Goal: Information Seeking & Learning: Check status

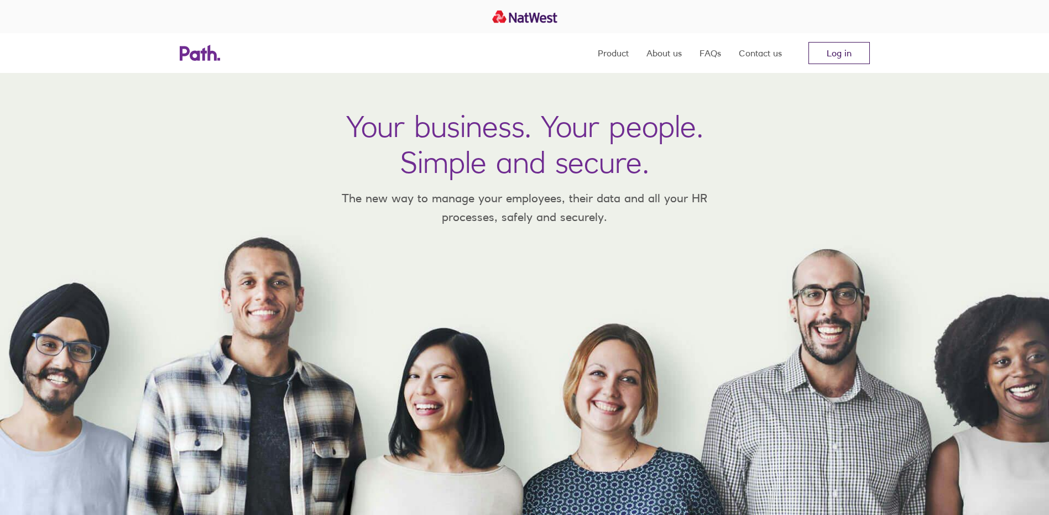
drag, startPoint x: 0, startPoint y: 0, endPoint x: 829, endPoint y: 54, distance: 830.4
click at [829, 54] on link "Log in" at bounding box center [838, 53] width 61 height 22
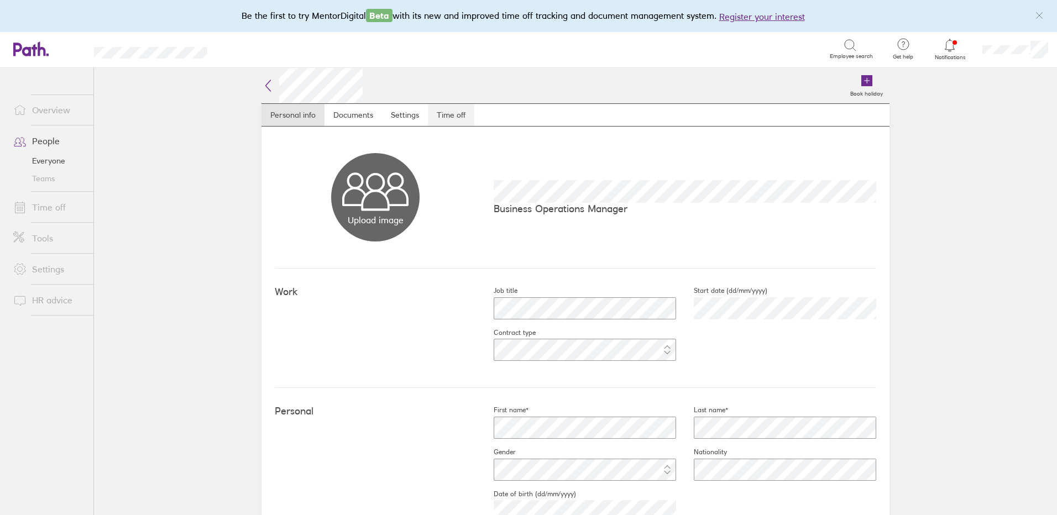
click at [444, 113] on link "Time off" at bounding box center [451, 115] width 46 height 22
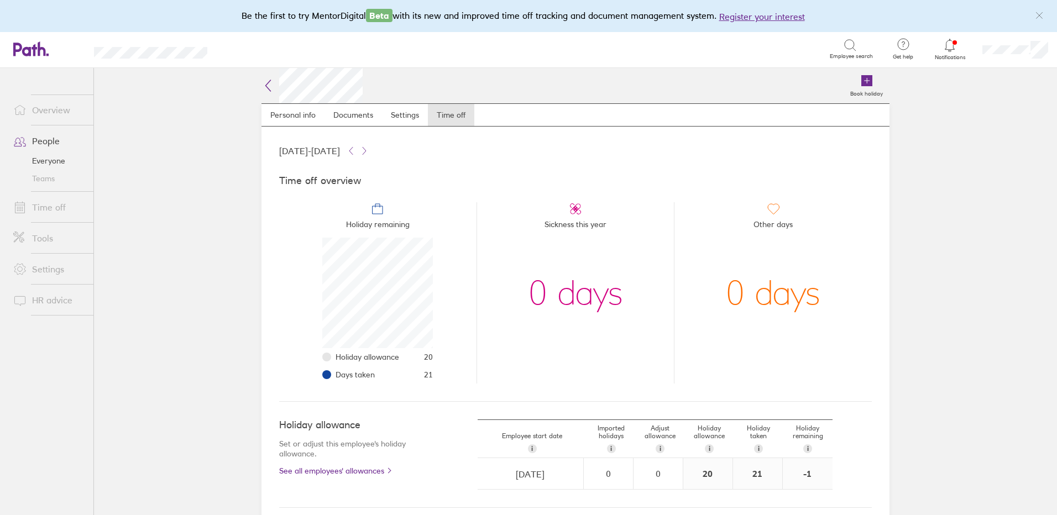
scroll to position [111, 111]
click at [369, 149] on icon at bounding box center [364, 150] width 9 height 9
click at [353, 149] on icon at bounding box center [350, 151] width 3 height 7
click at [53, 143] on link "People" at bounding box center [48, 141] width 89 height 22
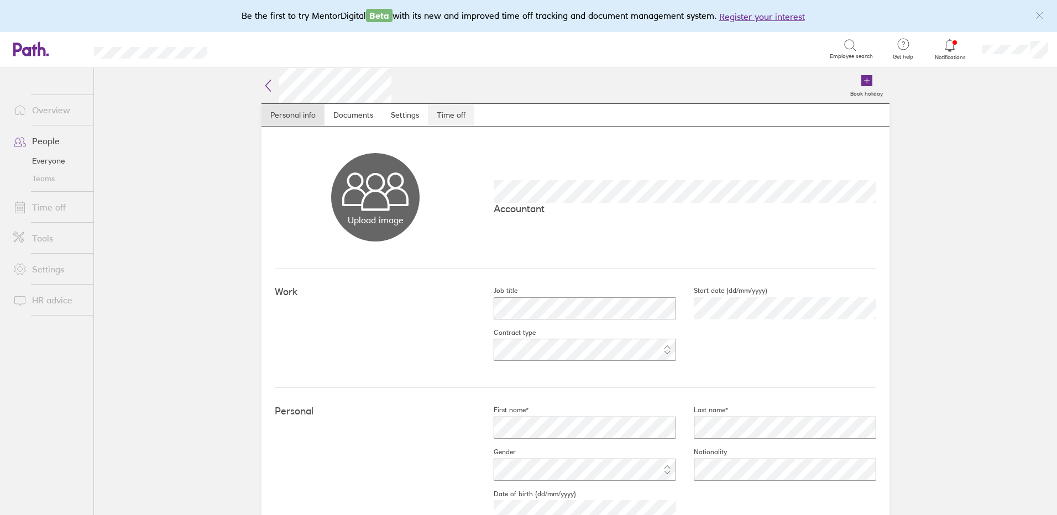
click at [461, 116] on link "Time off" at bounding box center [451, 115] width 46 height 22
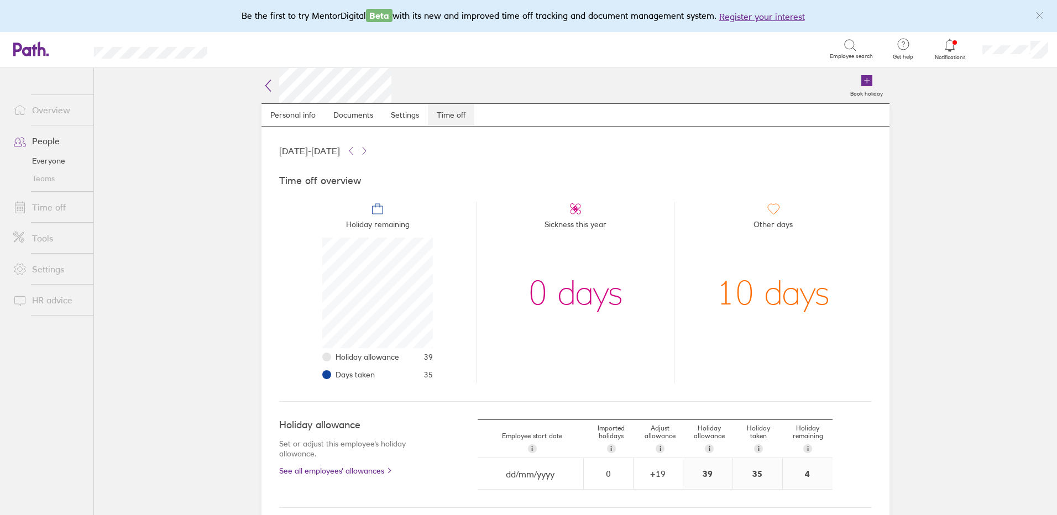
scroll to position [111, 111]
click at [369, 153] on icon at bounding box center [364, 150] width 9 height 9
click at [355, 149] on icon at bounding box center [351, 150] width 9 height 9
click at [366, 148] on icon at bounding box center [364, 151] width 3 height 7
click at [355, 149] on icon at bounding box center [351, 150] width 9 height 9
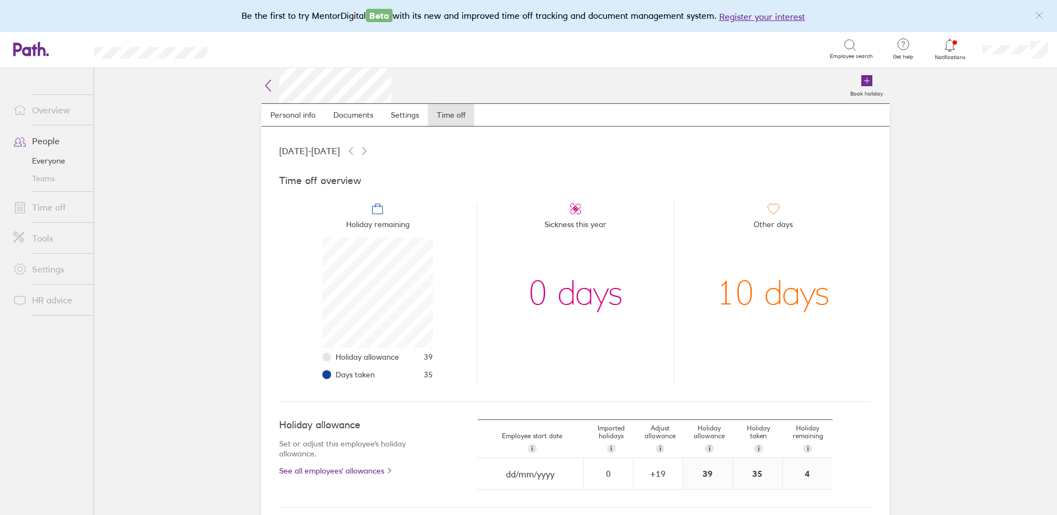
click at [57, 206] on link "Time off" at bounding box center [48, 207] width 89 height 22
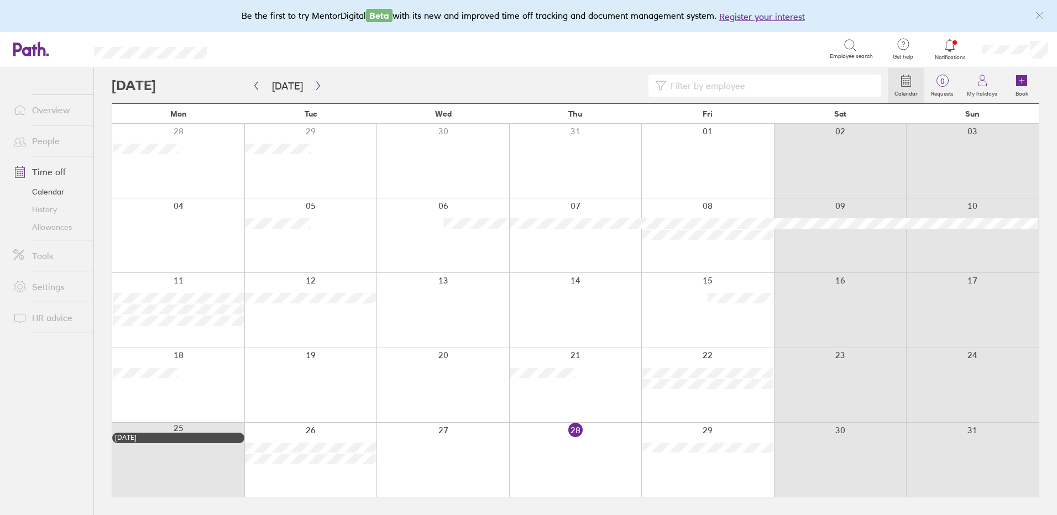
click at [705, 85] on input at bounding box center [770, 85] width 208 height 21
type input "mass"
click at [253, 86] on icon "button" at bounding box center [256, 85] width 8 height 9
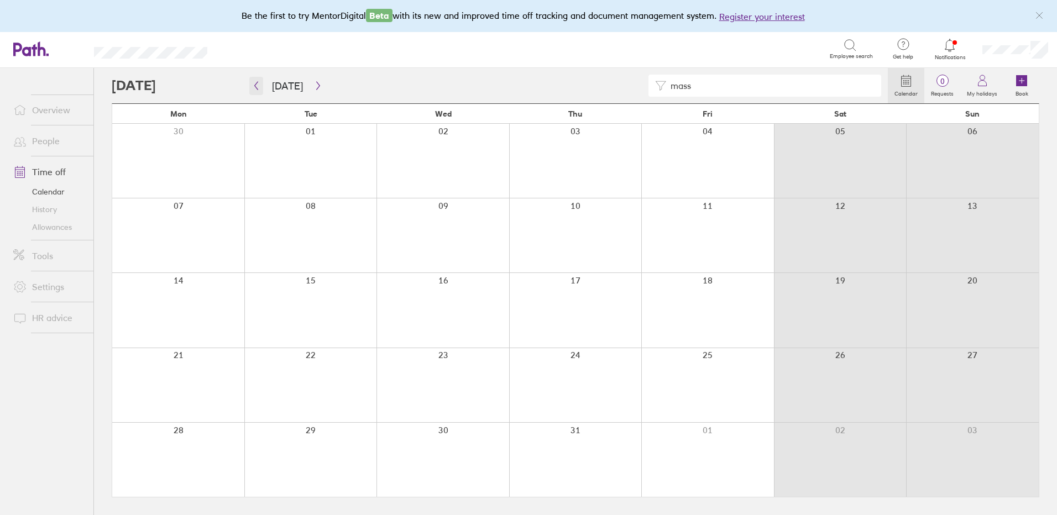
click at [253, 85] on icon "button" at bounding box center [256, 85] width 8 height 9
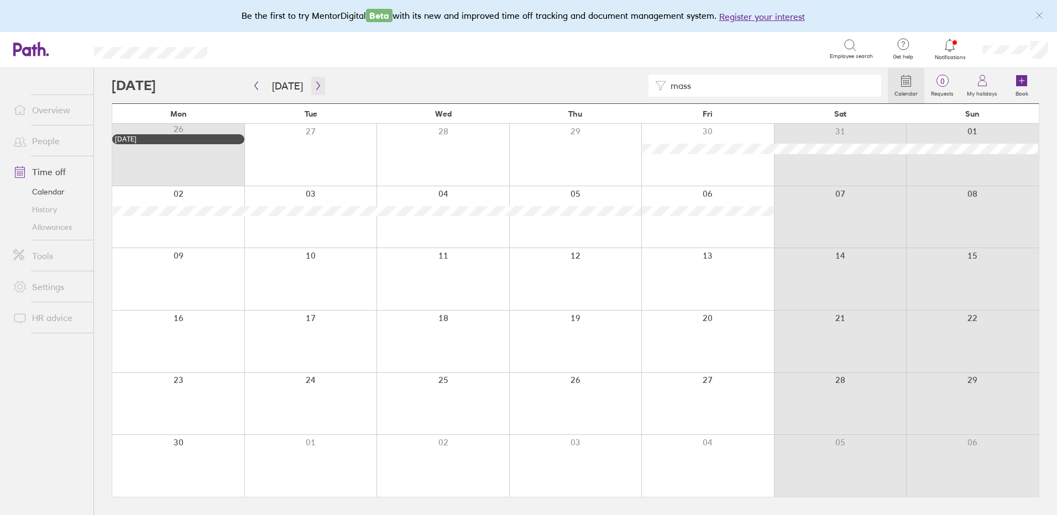
click at [314, 83] on icon "button" at bounding box center [318, 85] width 8 height 9
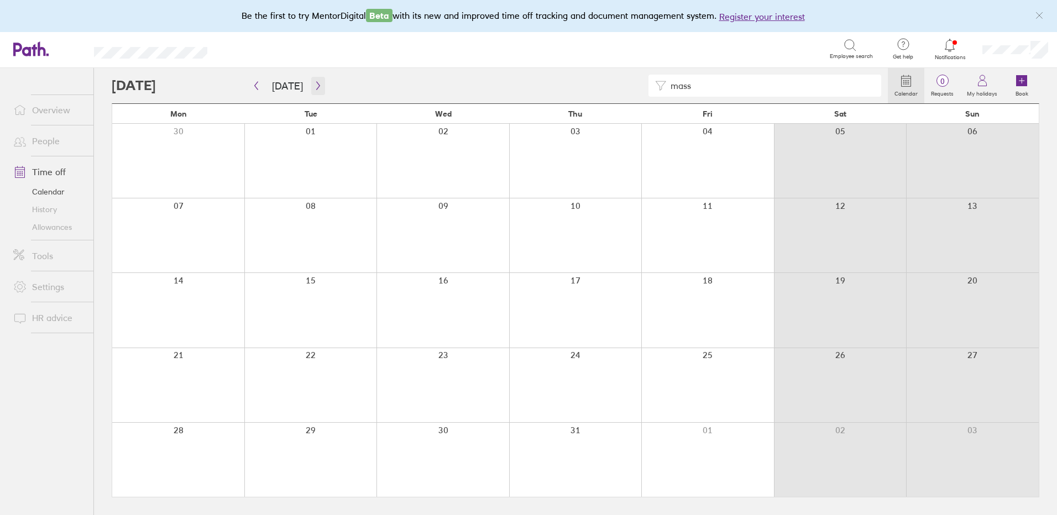
click at [314, 83] on icon "button" at bounding box center [318, 85] width 8 height 9
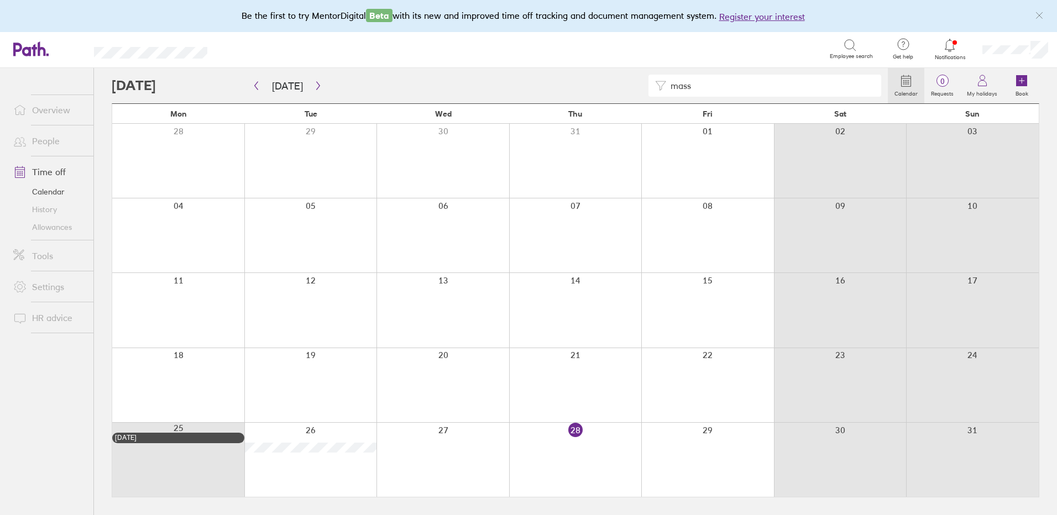
click at [49, 137] on link "People" at bounding box center [48, 141] width 89 height 22
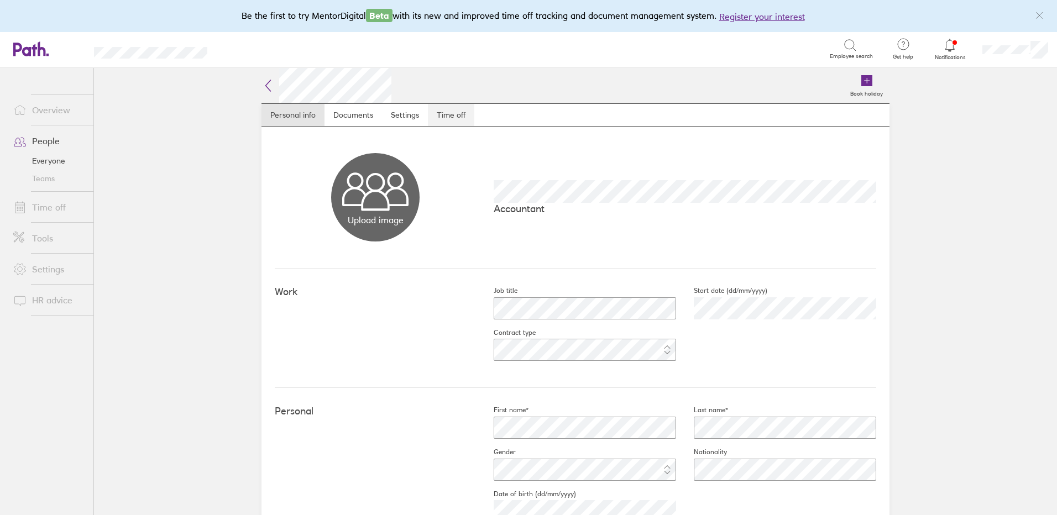
click at [449, 124] on link "Time off" at bounding box center [451, 115] width 46 height 22
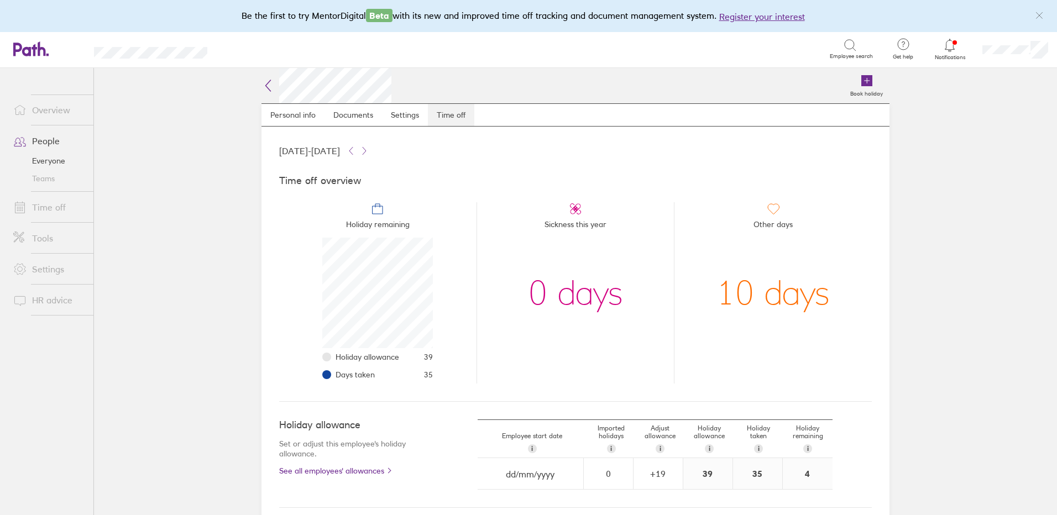
scroll to position [111, 111]
click at [53, 141] on link "People" at bounding box center [48, 141] width 89 height 22
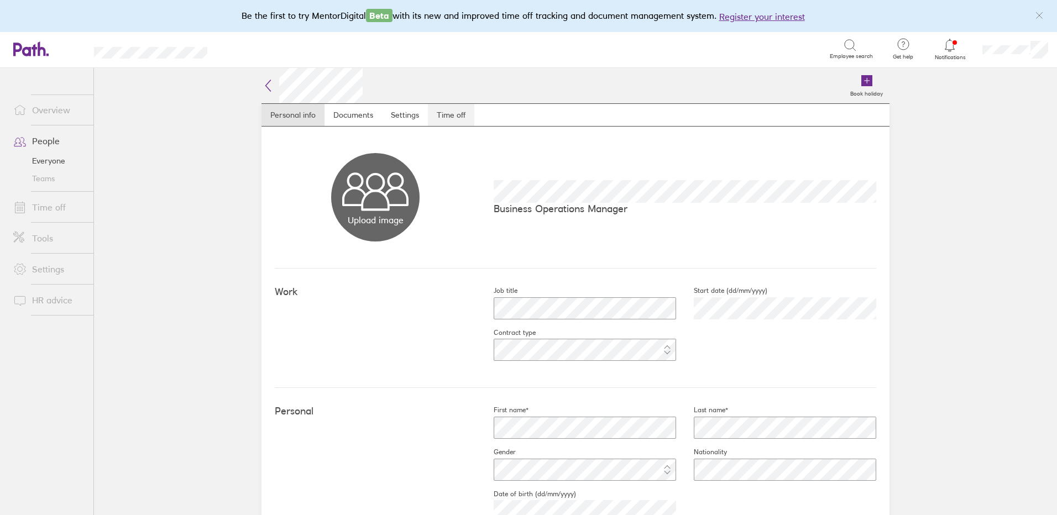
click at [453, 118] on link "Time off" at bounding box center [451, 115] width 46 height 22
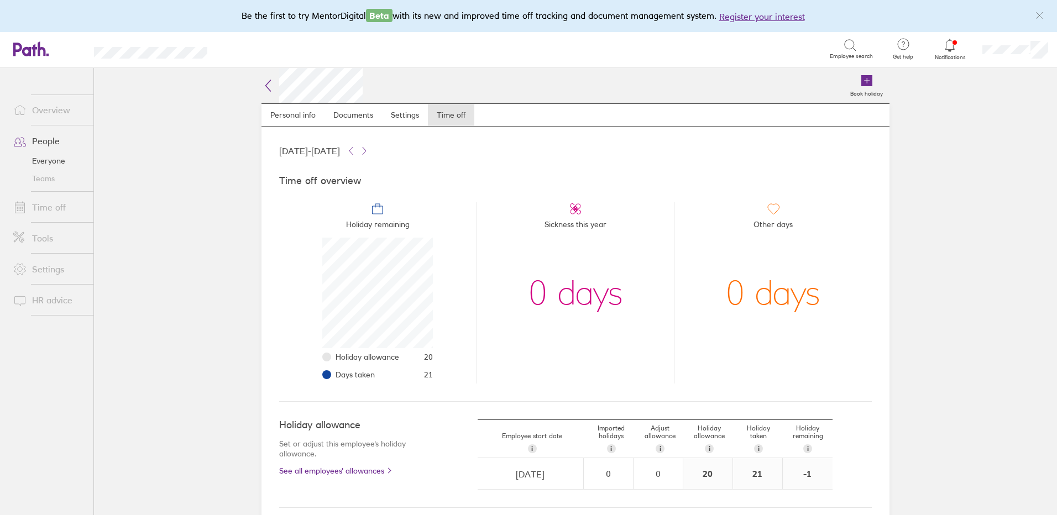
scroll to position [111, 111]
click at [40, 206] on link "Time off" at bounding box center [48, 207] width 89 height 22
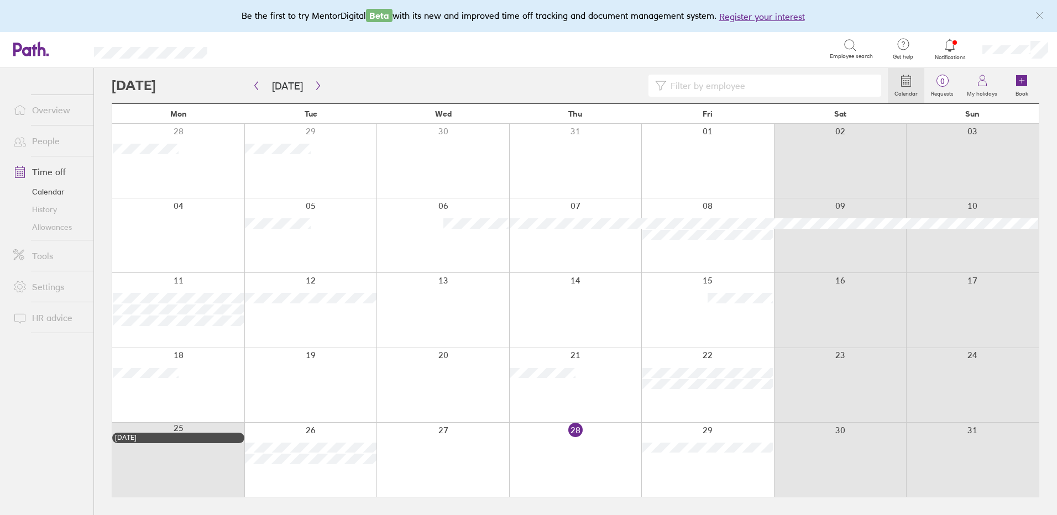
click at [708, 83] on input at bounding box center [770, 85] width 208 height 21
type input "hard"
click at [259, 88] on icon "button" at bounding box center [256, 85] width 8 height 9
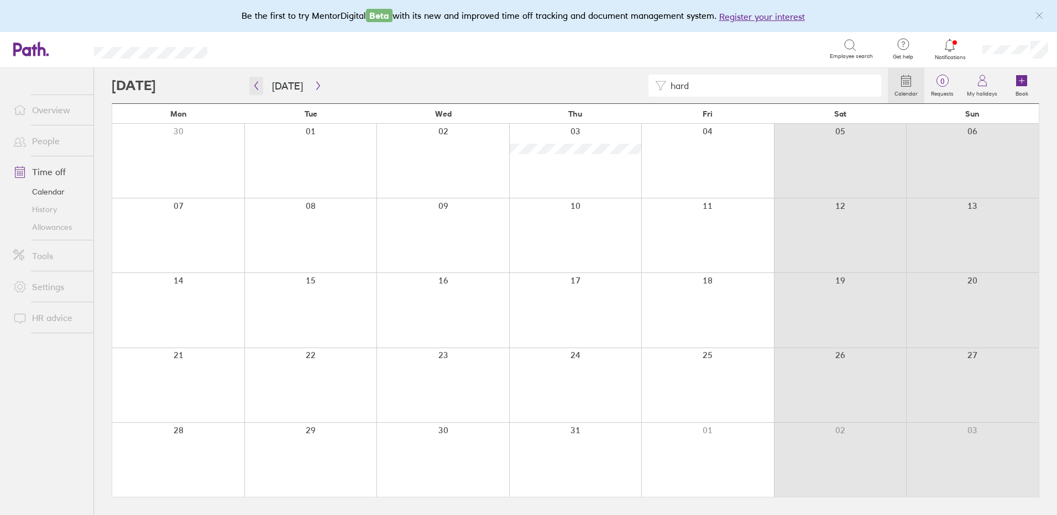
click at [259, 88] on icon "button" at bounding box center [256, 85] width 8 height 9
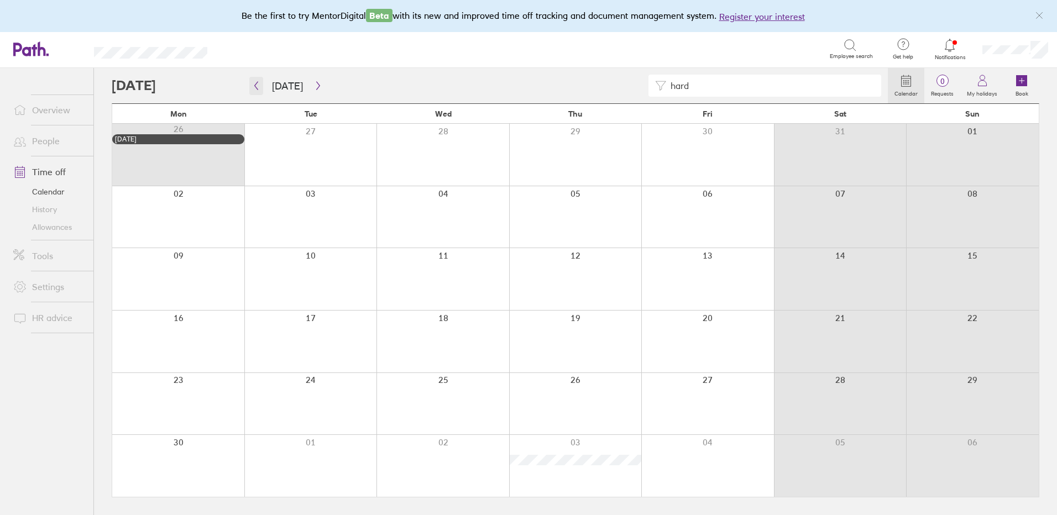
click at [259, 88] on icon "button" at bounding box center [256, 85] width 8 height 9
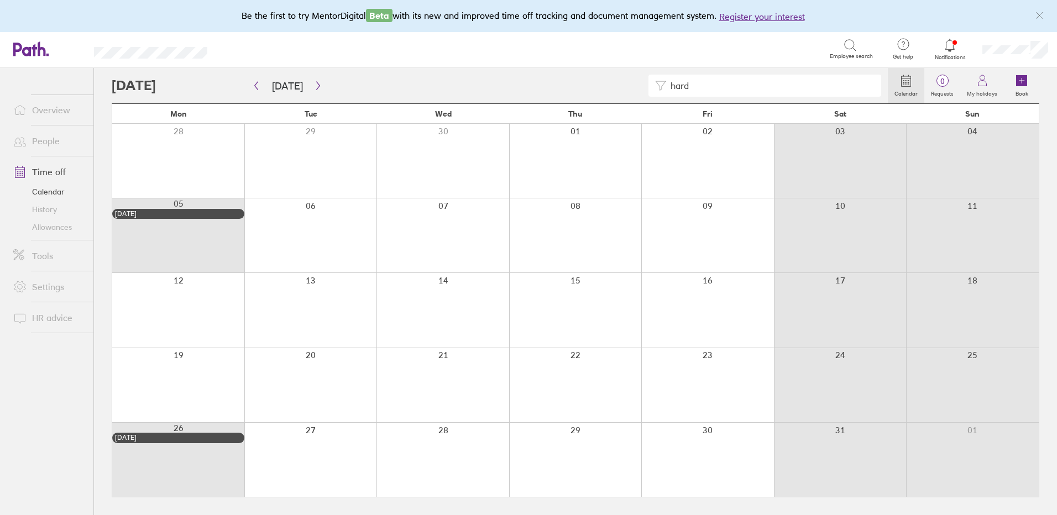
click at [49, 169] on link "Time off" at bounding box center [48, 172] width 89 height 22
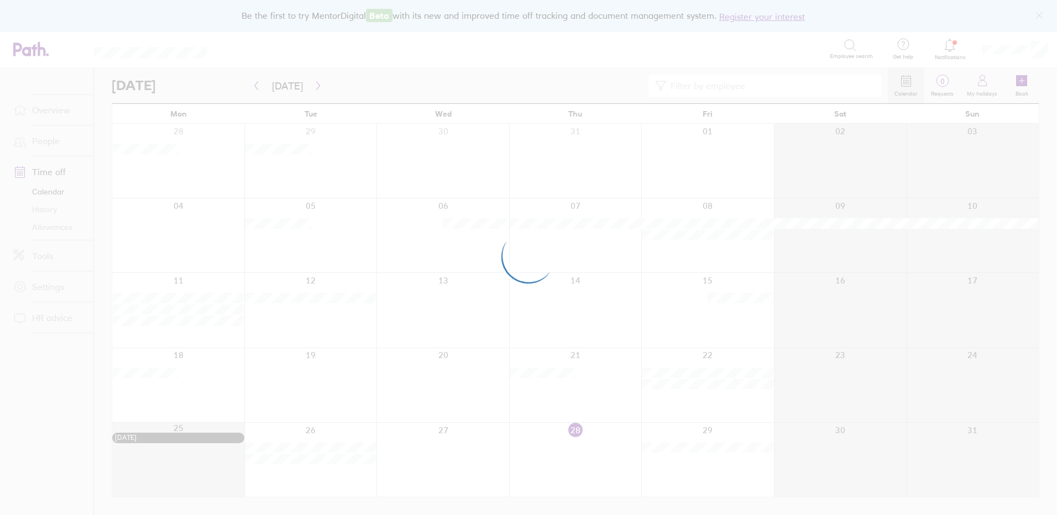
click at [51, 143] on div at bounding box center [528, 257] width 1057 height 515
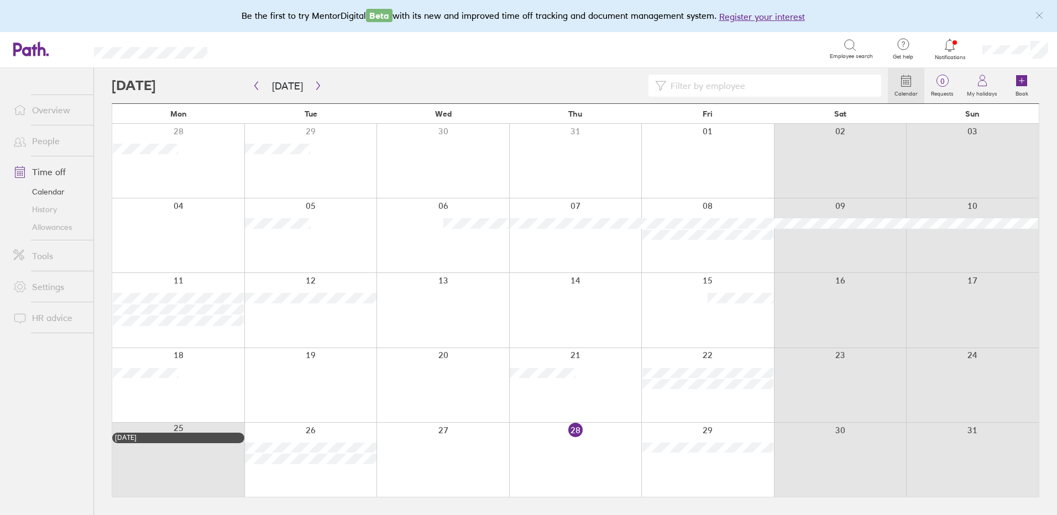
click at [51, 142] on link "People" at bounding box center [48, 141] width 89 height 22
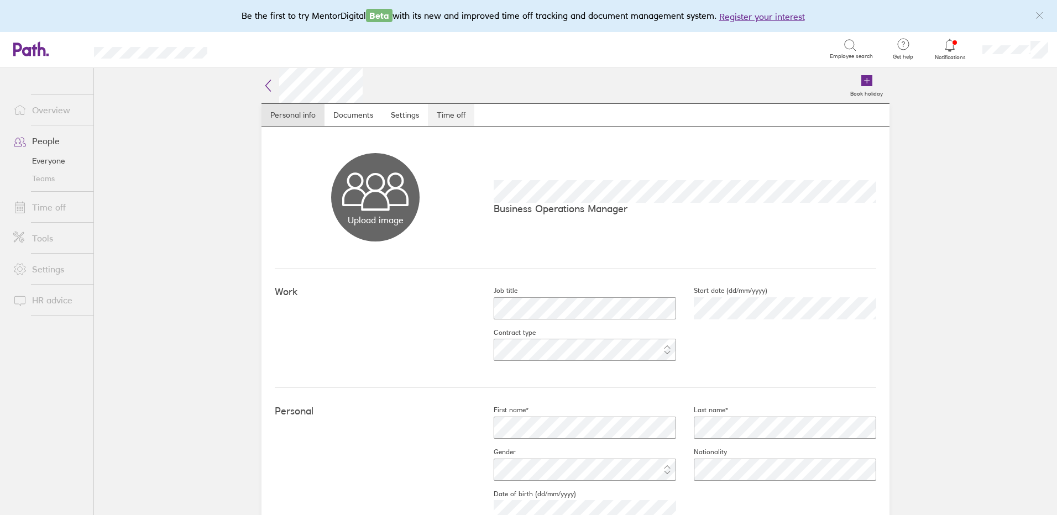
click at [443, 112] on link "Time off" at bounding box center [451, 115] width 46 height 22
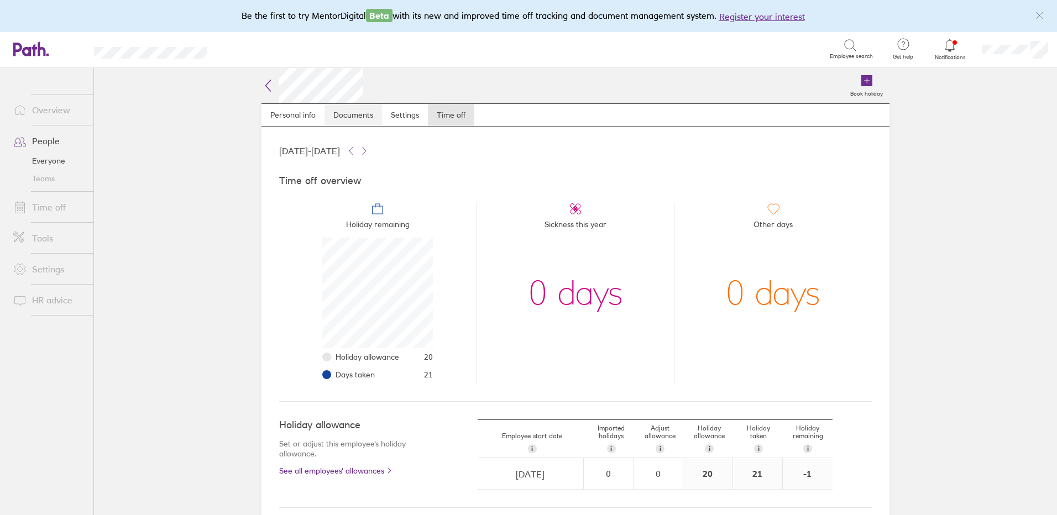
scroll to position [111, 111]
click at [371, 147] on button at bounding box center [364, 150] width 13 height 13
click at [355, 150] on icon at bounding box center [351, 150] width 9 height 9
click at [40, 140] on link "People" at bounding box center [48, 141] width 89 height 22
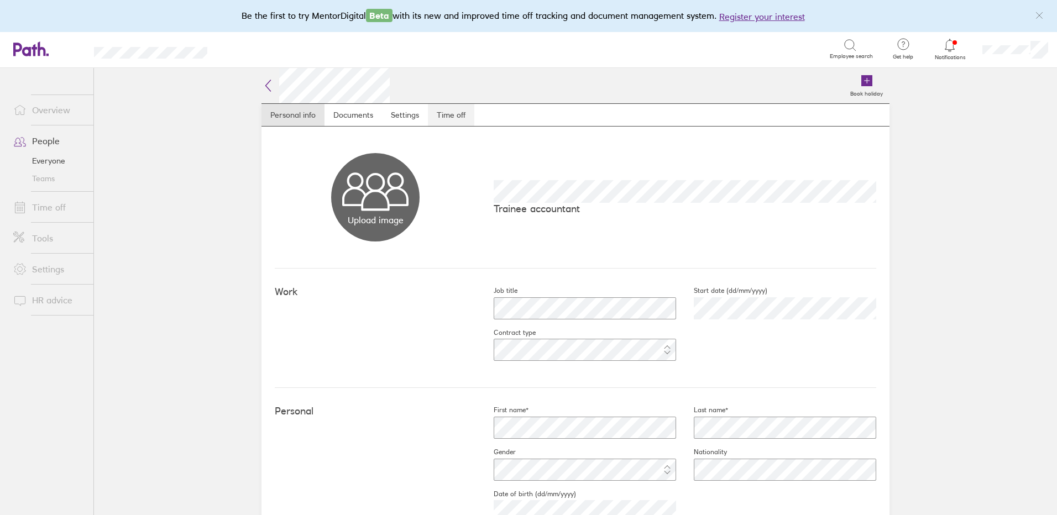
click at [441, 111] on link "Time off" at bounding box center [451, 115] width 46 height 22
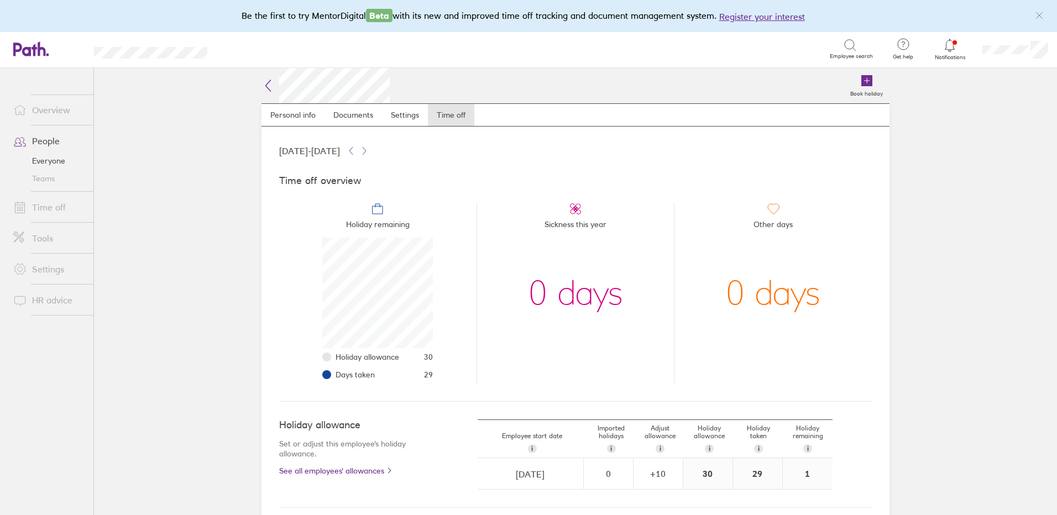
scroll to position [111, 111]
click at [62, 146] on link "People" at bounding box center [48, 141] width 89 height 22
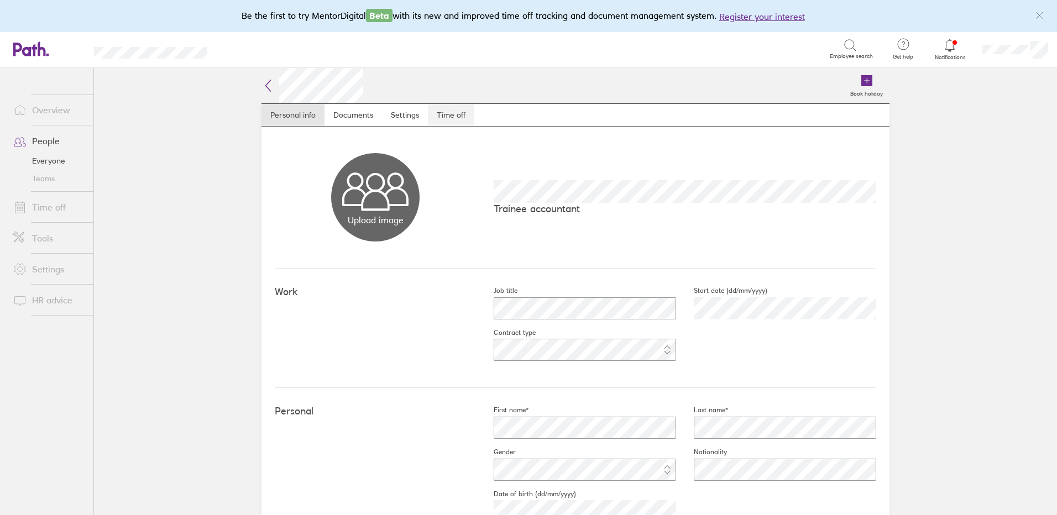
click at [446, 111] on link "Time off" at bounding box center [451, 115] width 46 height 22
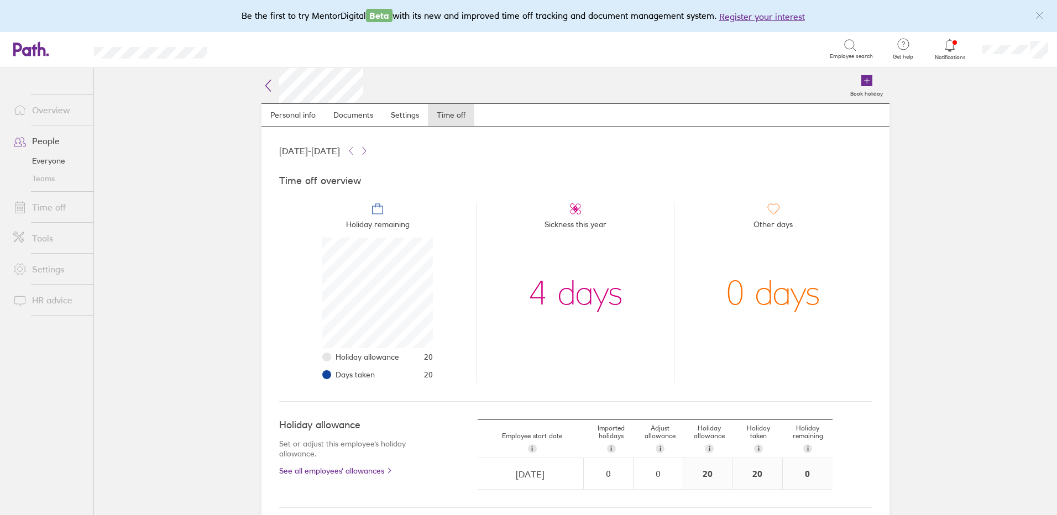
scroll to position [111, 111]
click at [35, 141] on link "People" at bounding box center [48, 141] width 89 height 22
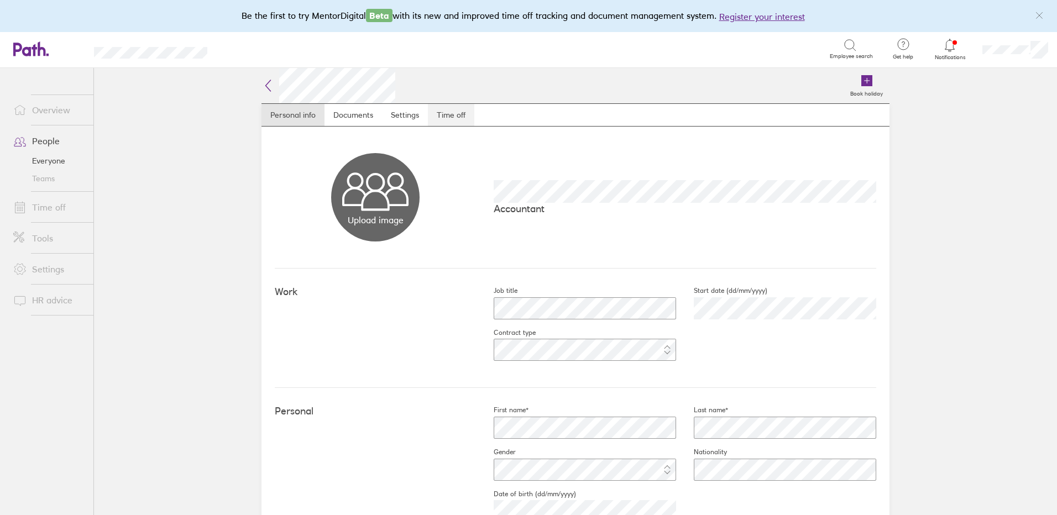
click at [453, 113] on link "Time off" at bounding box center [451, 115] width 46 height 22
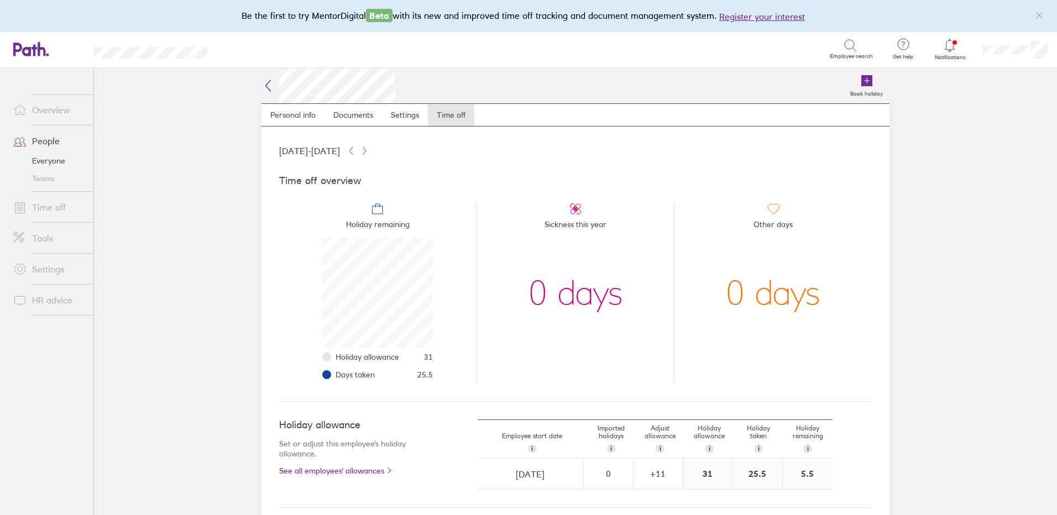
scroll to position [111, 111]
click at [63, 205] on link "Time off" at bounding box center [48, 207] width 89 height 22
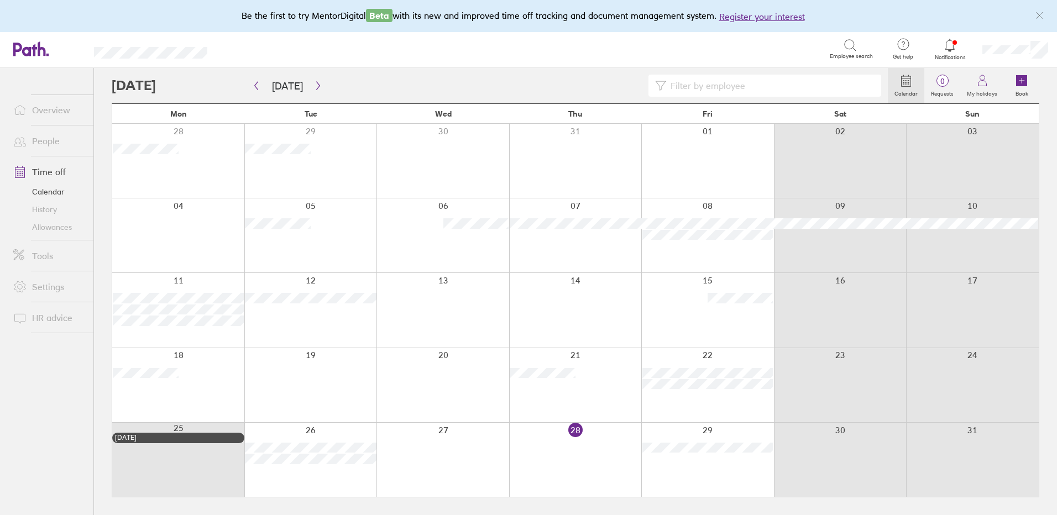
click at [65, 191] on link "Calendar" at bounding box center [48, 192] width 89 height 18
click at [704, 86] on input at bounding box center [770, 85] width 208 height 21
type input "[PERSON_NAME]"
click at [58, 170] on link "Time off" at bounding box center [48, 172] width 89 height 22
click at [44, 143] on link "People" at bounding box center [48, 141] width 89 height 22
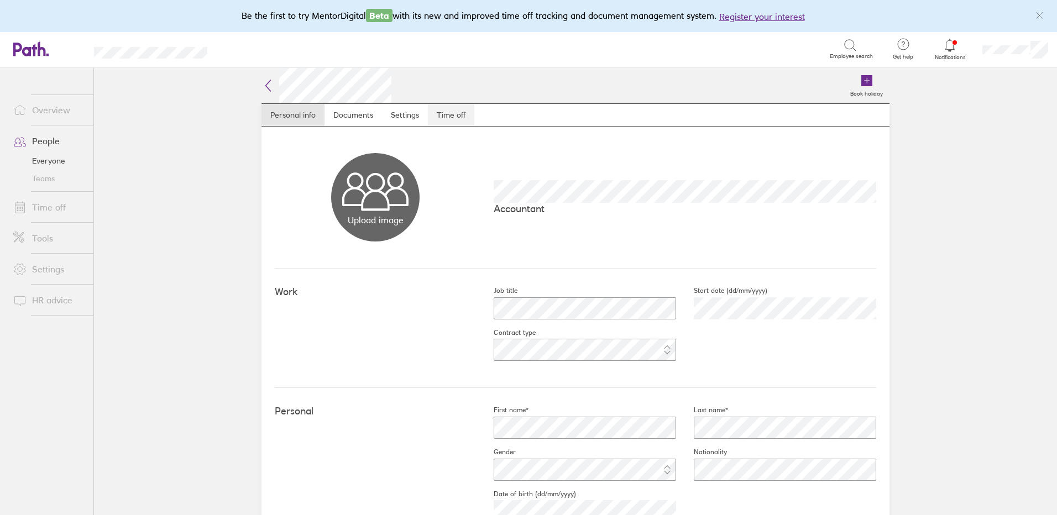
click at [446, 116] on link "Time off" at bounding box center [451, 115] width 46 height 22
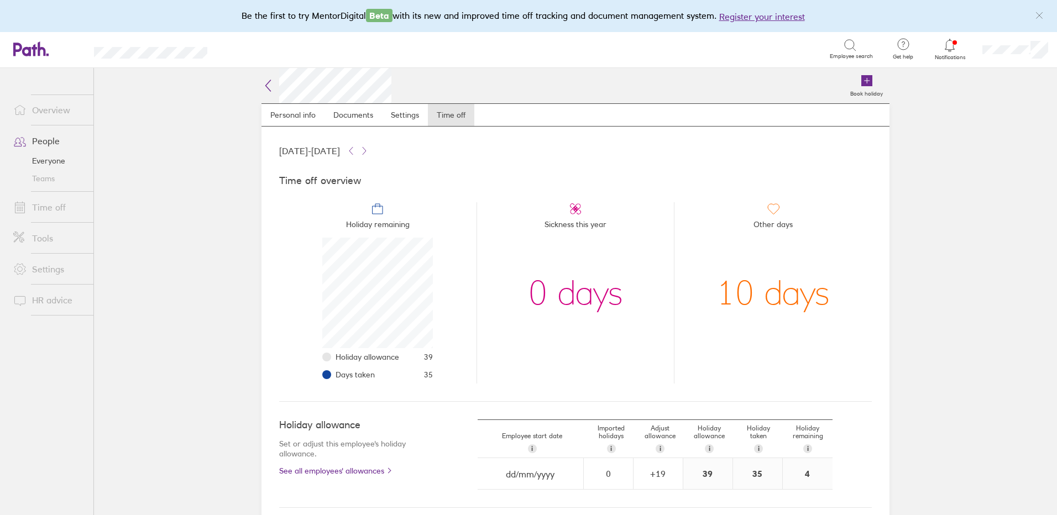
scroll to position [111, 111]
click at [366, 153] on icon at bounding box center [364, 151] width 3 height 7
click at [70, 145] on link "People" at bounding box center [48, 141] width 89 height 22
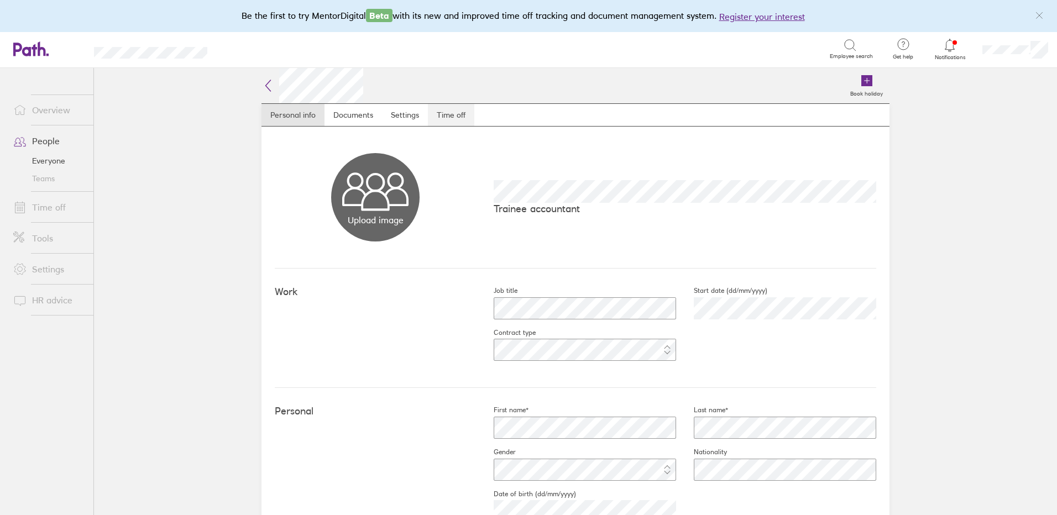
click at [451, 116] on link "Time off" at bounding box center [451, 115] width 46 height 22
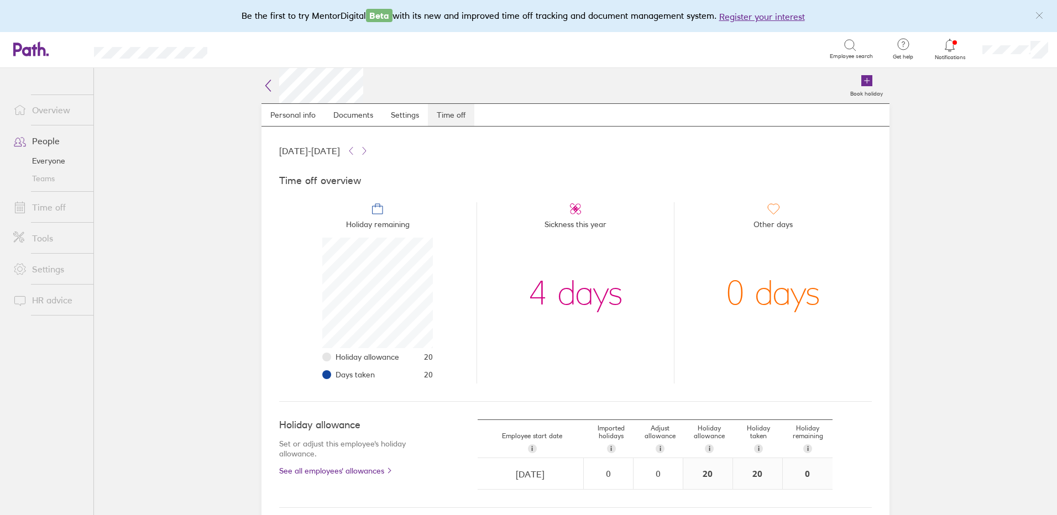
scroll to position [111, 111]
click at [369, 150] on icon at bounding box center [364, 150] width 9 height 9
click at [32, 135] on link "People" at bounding box center [48, 141] width 89 height 22
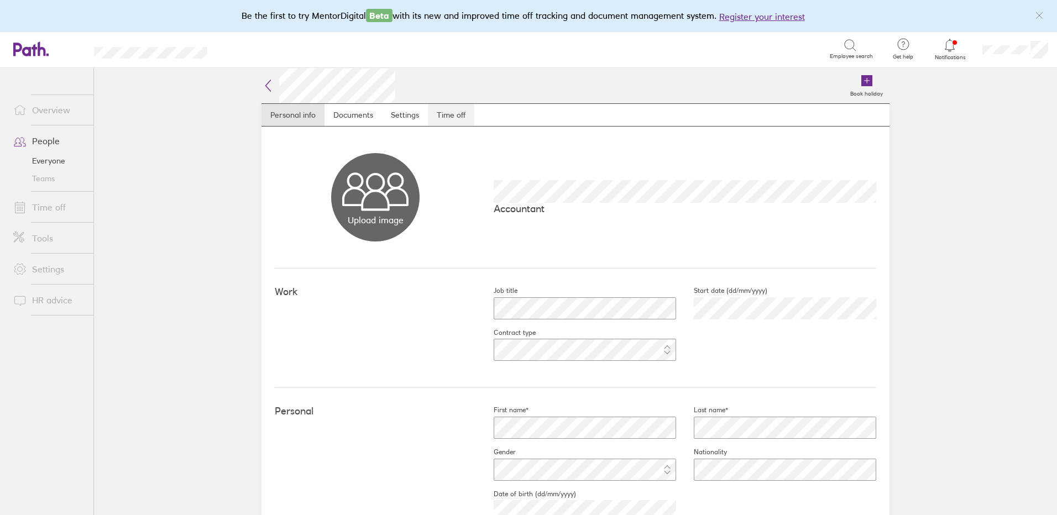
click at [447, 115] on link "Time off" at bounding box center [451, 115] width 46 height 22
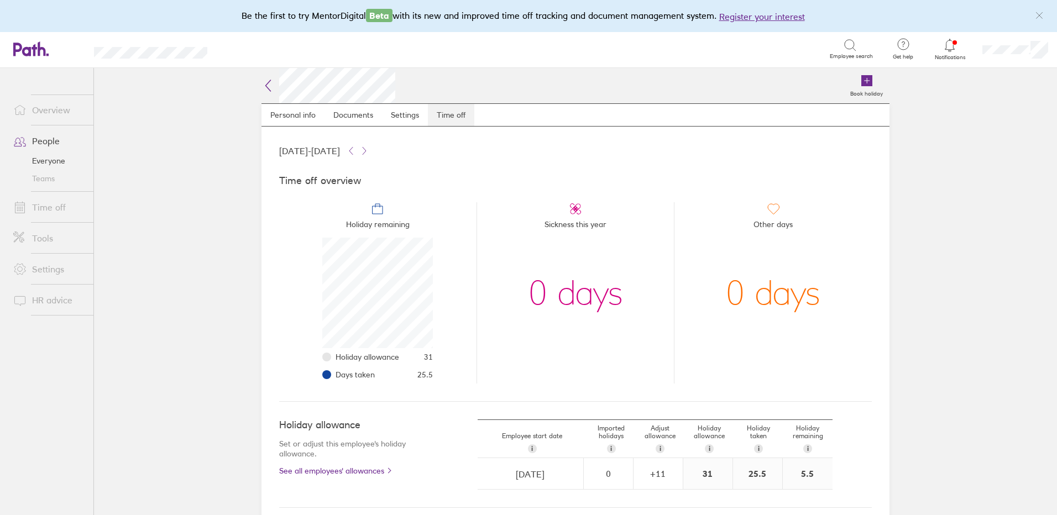
scroll to position [111, 111]
click at [369, 149] on icon at bounding box center [364, 150] width 9 height 9
click at [51, 139] on link "People" at bounding box center [48, 141] width 89 height 22
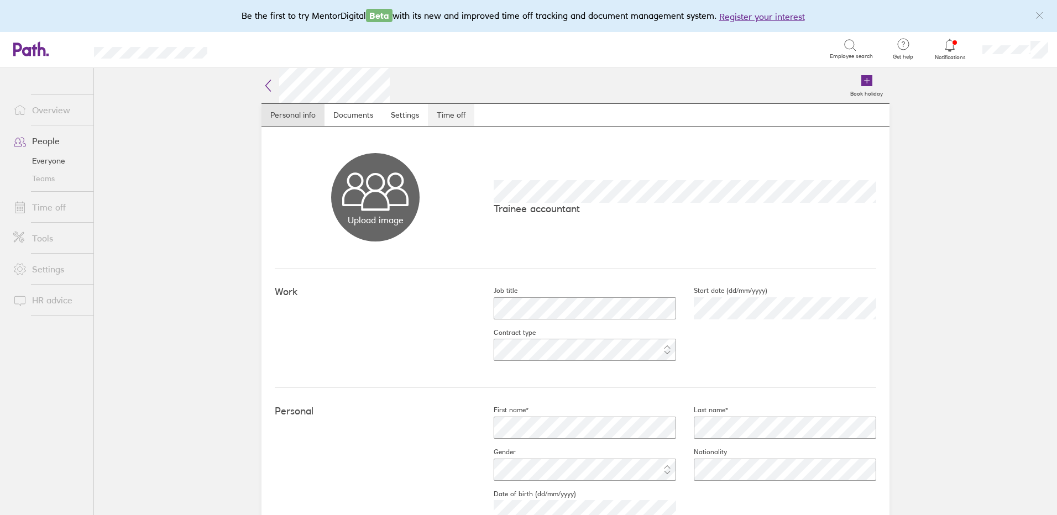
click at [446, 114] on link "Time off" at bounding box center [451, 115] width 46 height 22
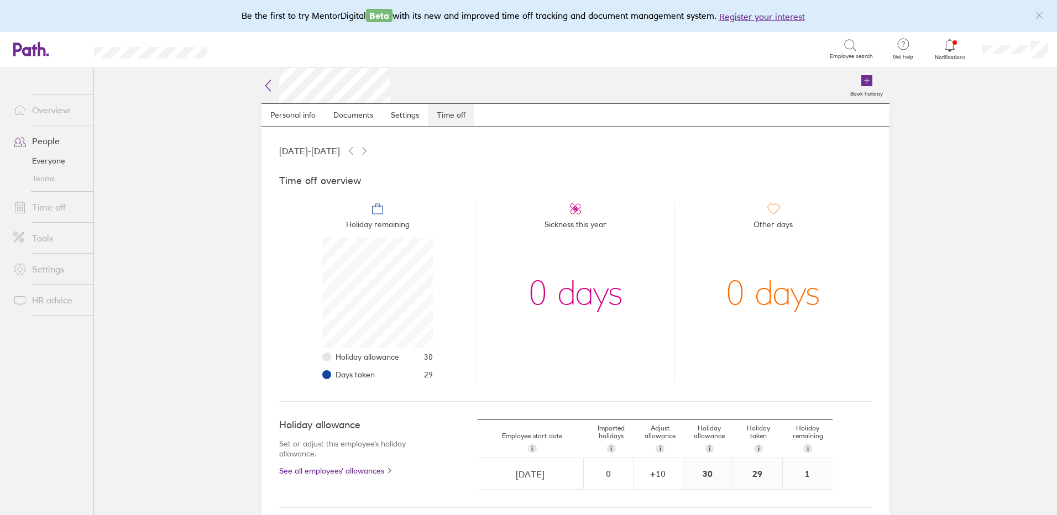
scroll to position [111, 111]
click at [369, 151] on icon at bounding box center [364, 150] width 9 height 9
click at [51, 140] on link "People" at bounding box center [48, 141] width 89 height 22
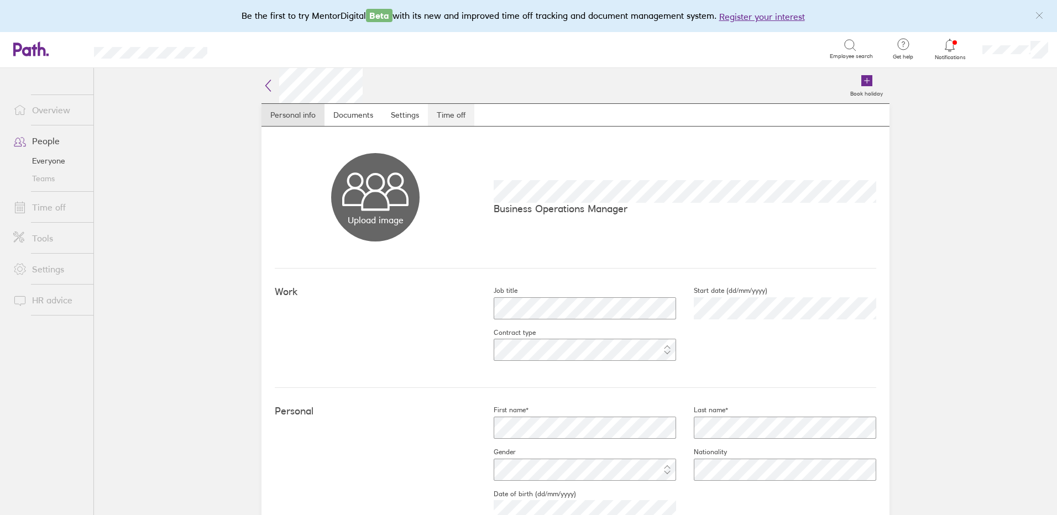
click at [444, 113] on link "Time off" at bounding box center [451, 115] width 46 height 22
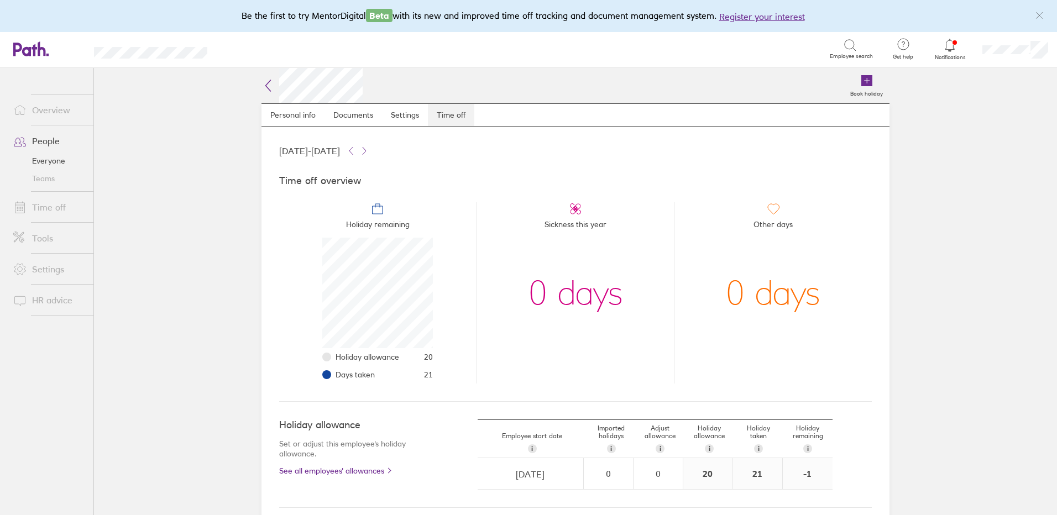
scroll to position [111, 111]
click at [369, 149] on icon at bounding box center [364, 150] width 9 height 9
click at [54, 208] on link "Time off" at bounding box center [48, 207] width 89 height 22
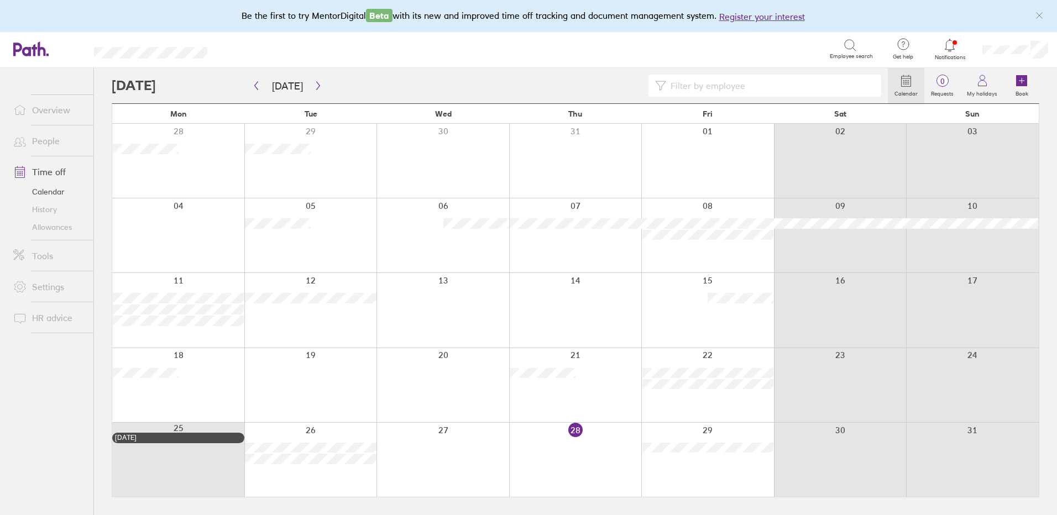
click at [697, 86] on input at bounding box center [770, 85] width 208 height 21
type input "hard"
click at [318, 84] on icon "button" at bounding box center [318, 85] width 8 height 9
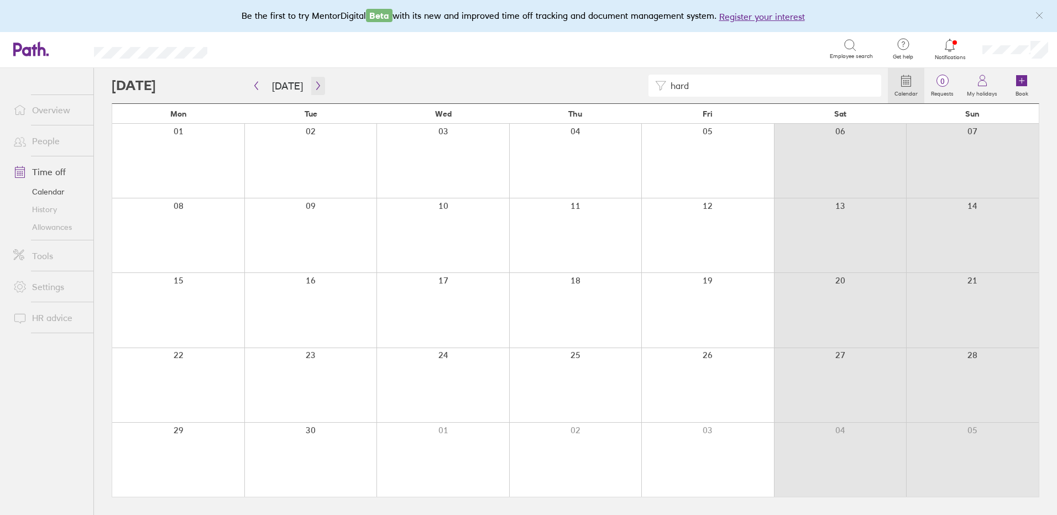
click at [316, 87] on icon "button" at bounding box center [317, 86] width 3 height 8
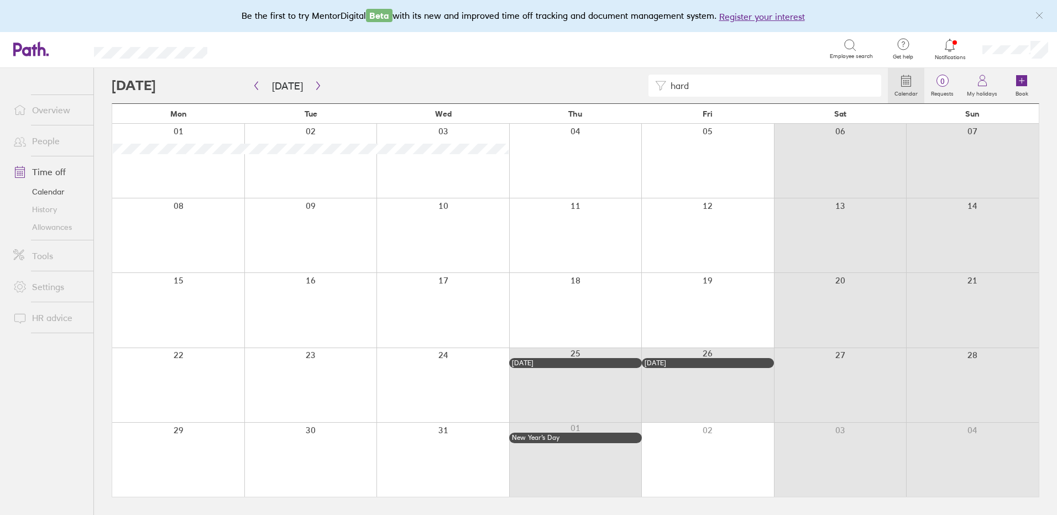
click at [40, 143] on link "People" at bounding box center [48, 141] width 89 height 22
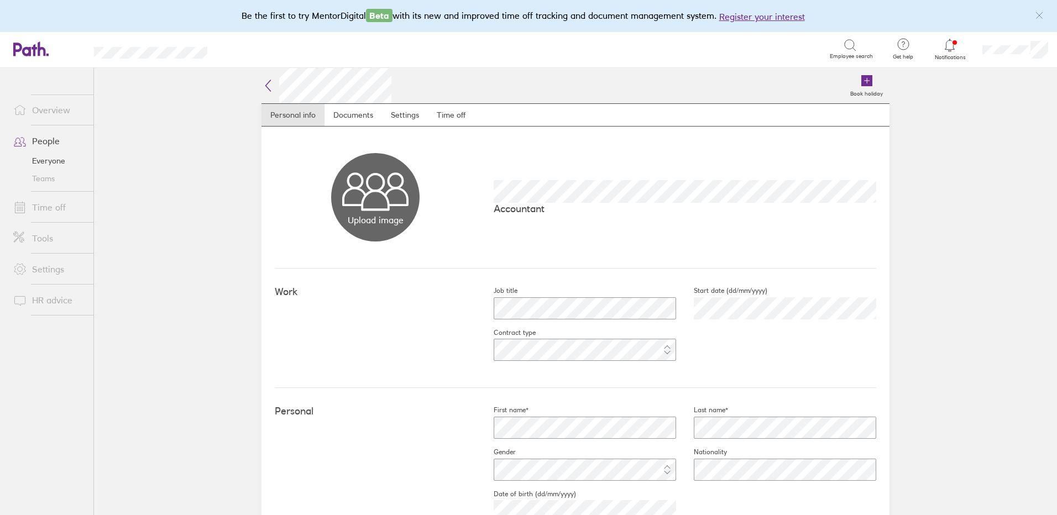
click at [39, 208] on link "Time off" at bounding box center [48, 207] width 89 height 22
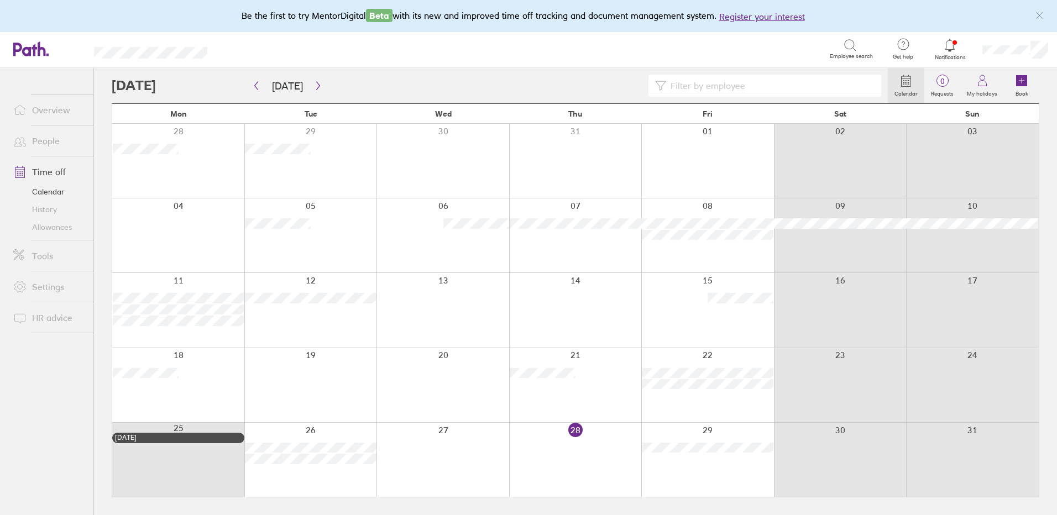
click at [708, 88] on input at bounding box center [770, 85] width 208 height 21
type input "mass"
click at [314, 85] on icon "button" at bounding box center [318, 85] width 8 height 9
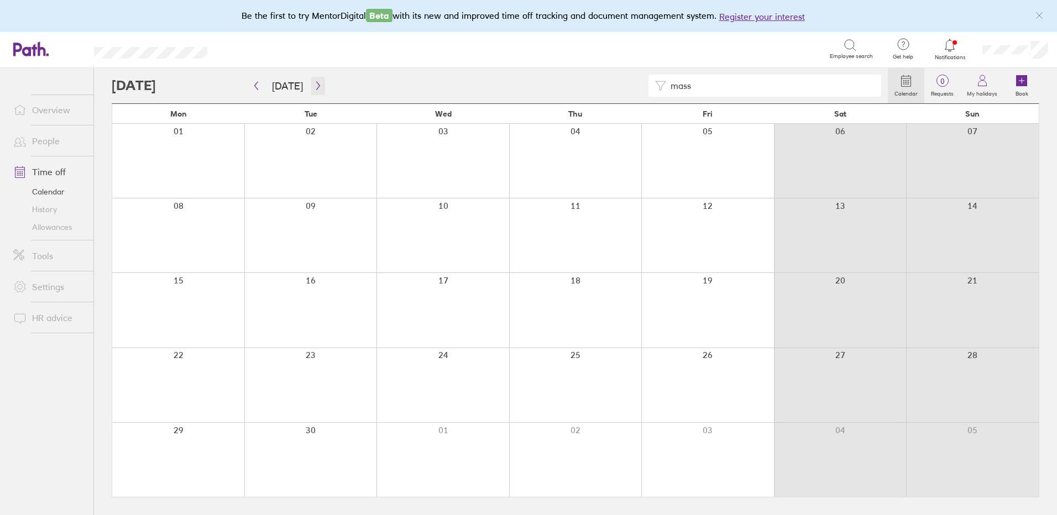
click at [314, 87] on icon "button" at bounding box center [318, 85] width 8 height 9
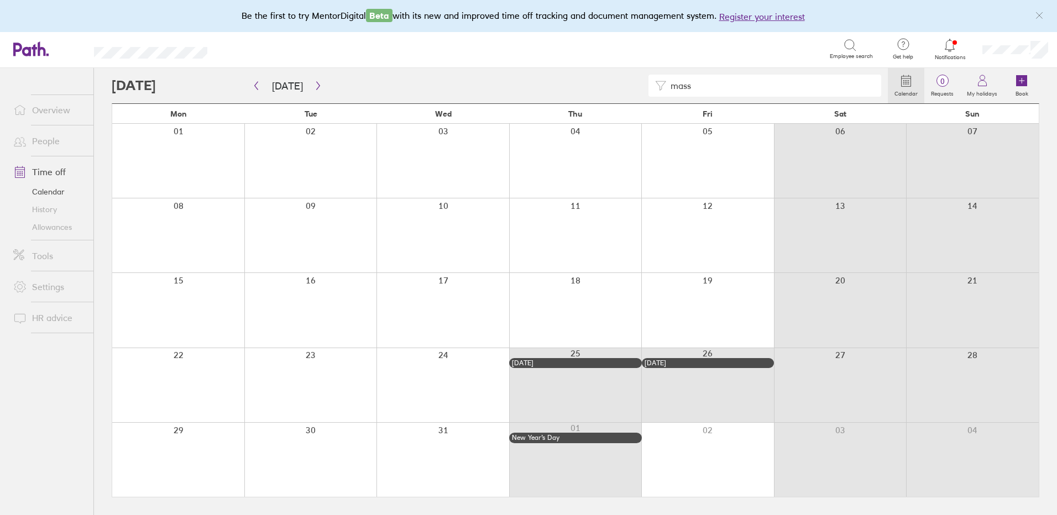
click at [51, 140] on link "People" at bounding box center [48, 141] width 89 height 22
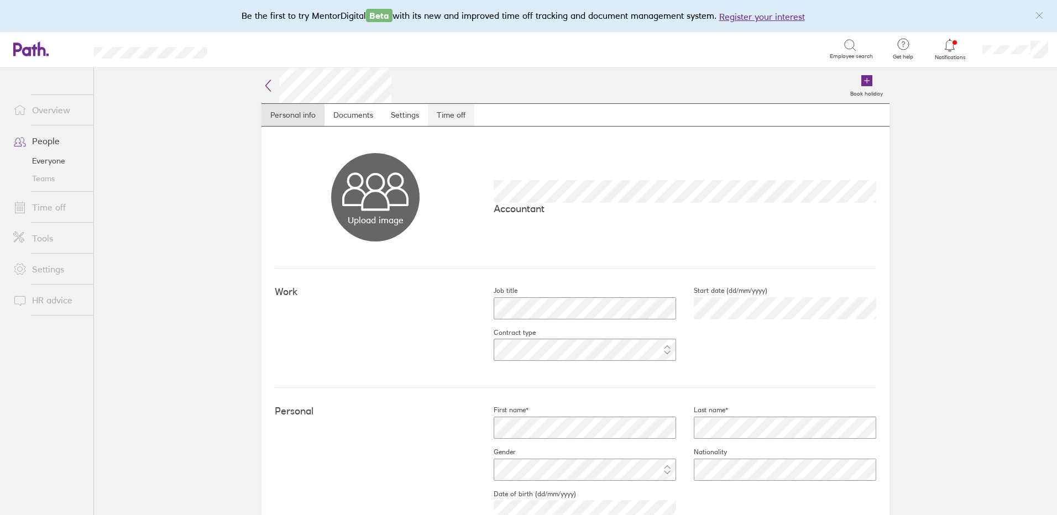
click at [454, 116] on link "Time off" at bounding box center [451, 115] width 46 height 22
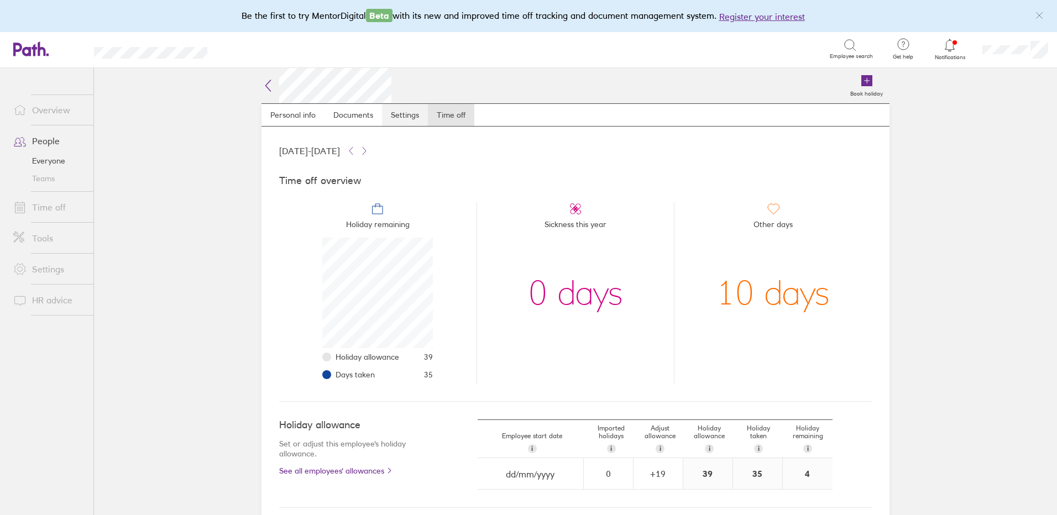
scroll to position [111, 111]
click at [371, 148] on button at bounding box center [364, 150] width 13 height 13
click at [53, 134] on link "People" at bounding box center [48, 141] width 89 height 22
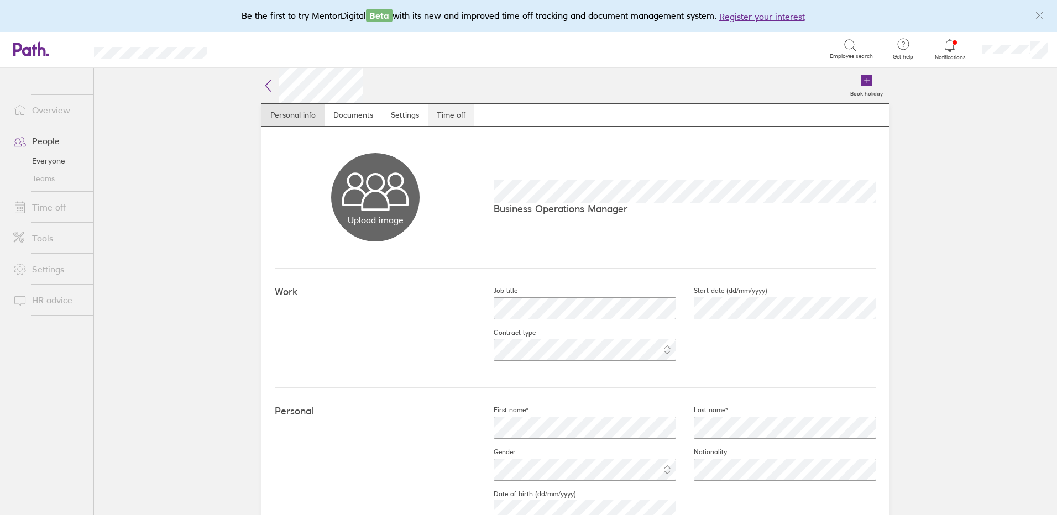
click at [443, 111] on link "Time off" at bounding box center [451, 115] width 46 height 22
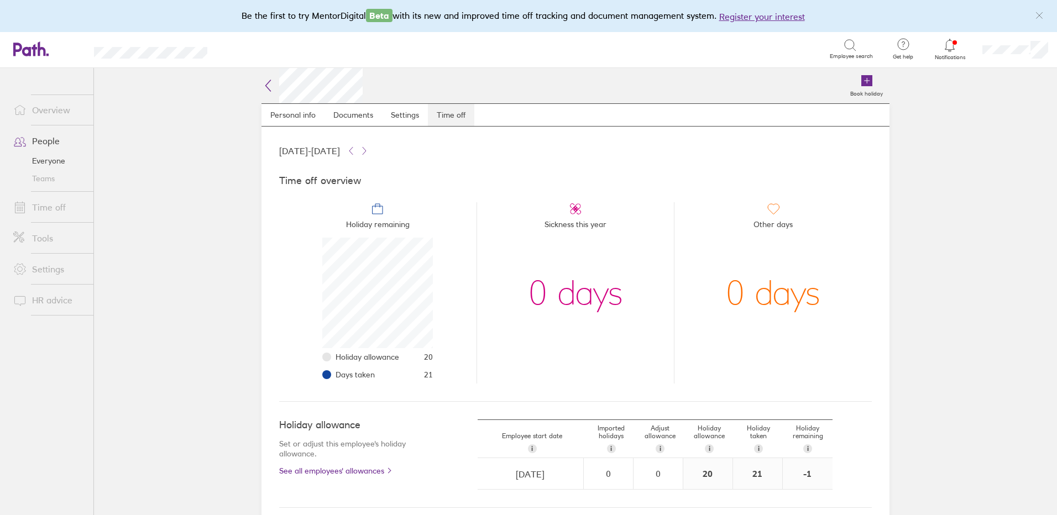
scroll to position [111, 111]
click at [369, 149] on icon at bounding box center [364, 150] width 9 height 9
click at [51, 206] on link "Time off" at bounding box center [48, 207] width 89 height 22
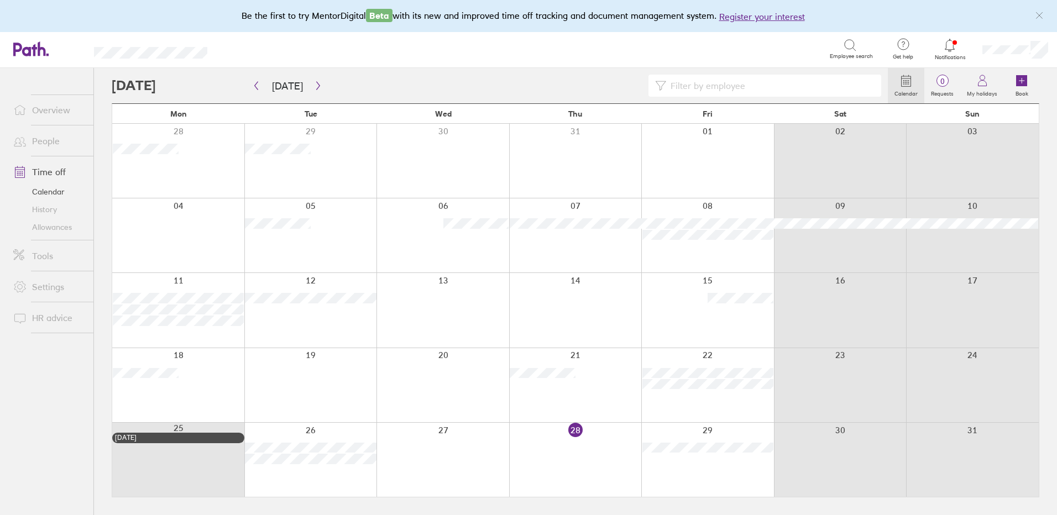
click at [44, 143] on link "People" at bounding box center [48, 141] width 89 height 22
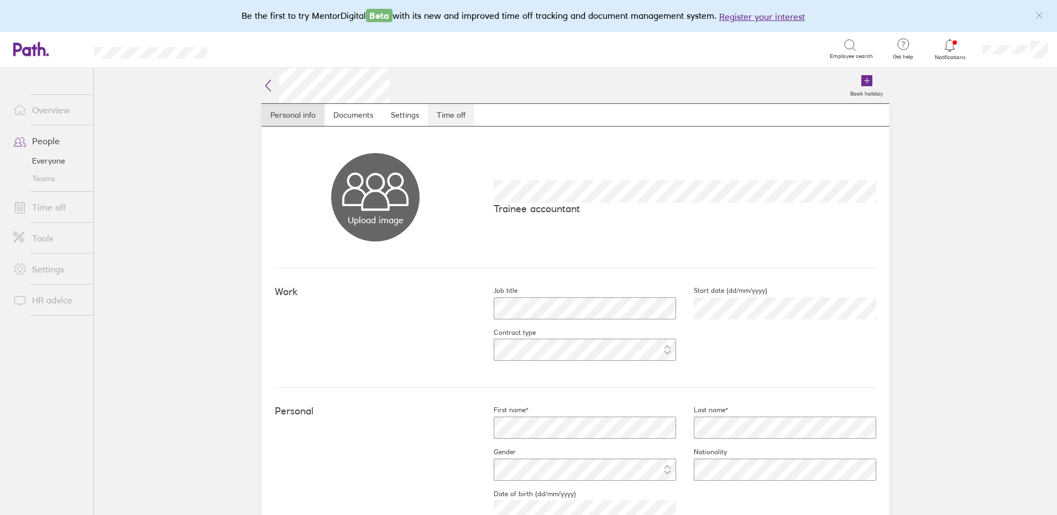
click at [448, 112] on link "Time off" at bounding box center [451, 115] width 46 height 22
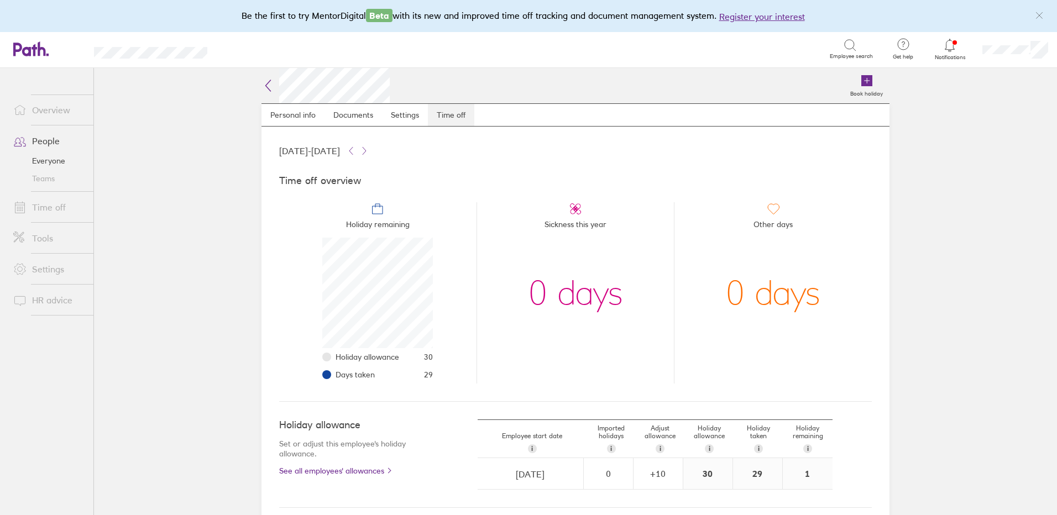
scroll to position [111, 111]
click at [369, 149] on icon at bounding box center [364, 150] width 9 height 9
click at [38, 209] on link "Time off" at bounding box center [48, 207] width 89 height 22
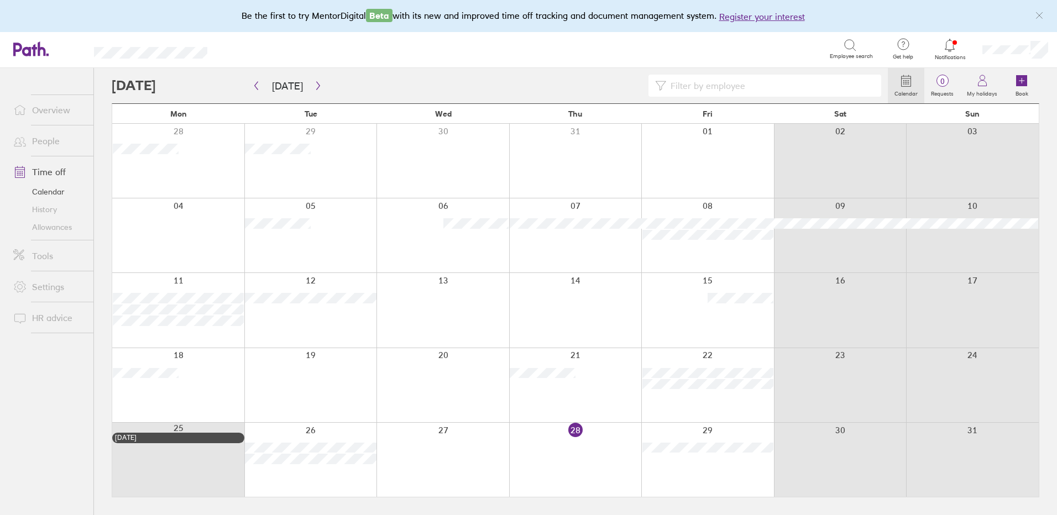
click at [705, 87] on input at bounding box center [770, 85] width 208 height 21
type input "came"
click at [314, 87] on icon "button" at bounding box center [318, 85] width 8 height 9
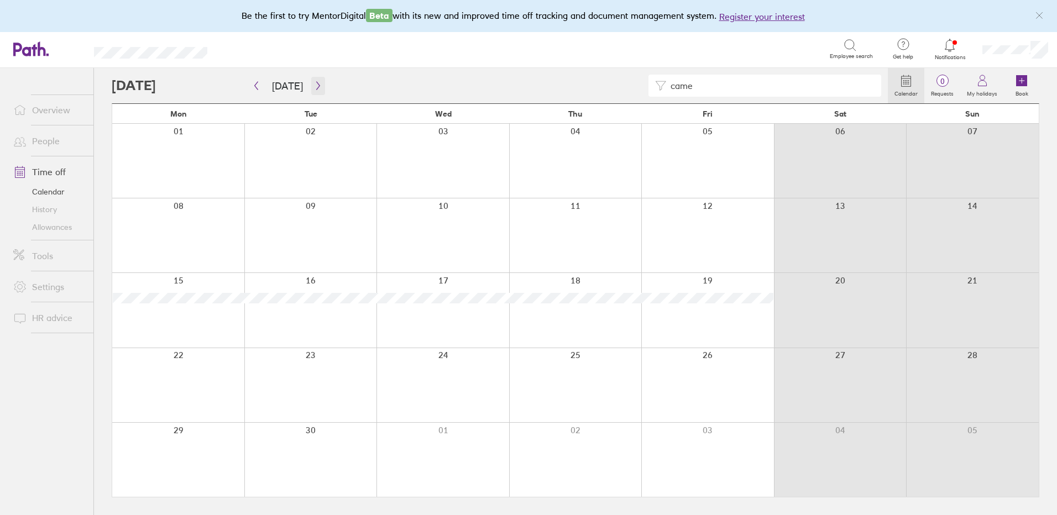
click at [317, 86] on icon "button" at bounding box center [318, 85] width 8 height 9
click at [41, 141] on link "People" at bounding box center [48, 141] width 89 height 22
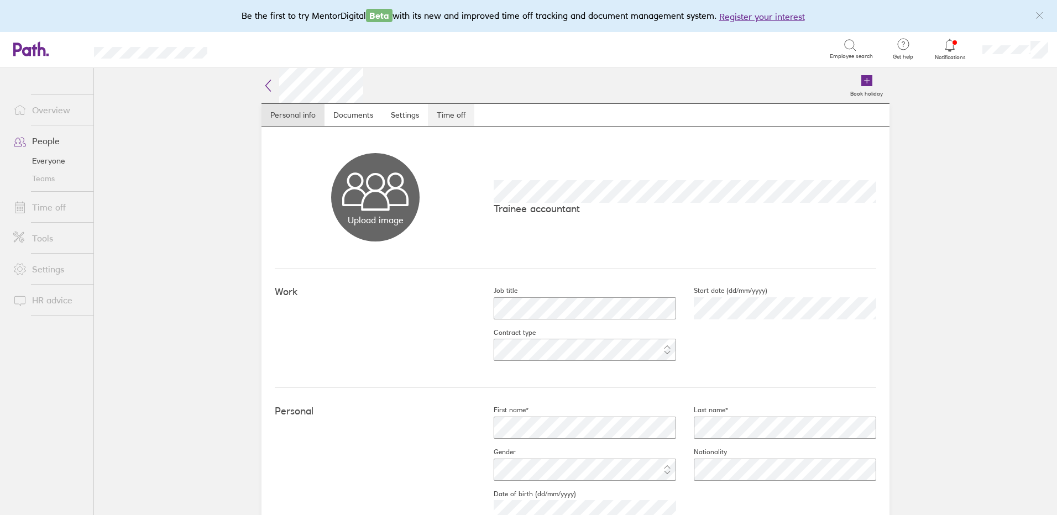
click at [442, 112] on link "Time off" at bounding box center [451, 115] width 46 height 22
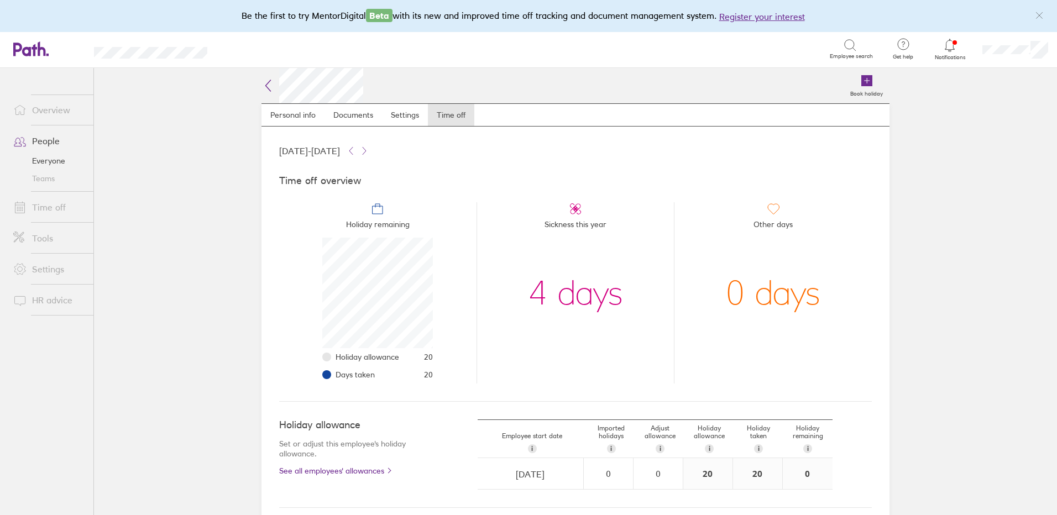
scroll to position [111, 111]
click at [46, 142] on link "People" at bounding box center [48, 141] width 89 height 22
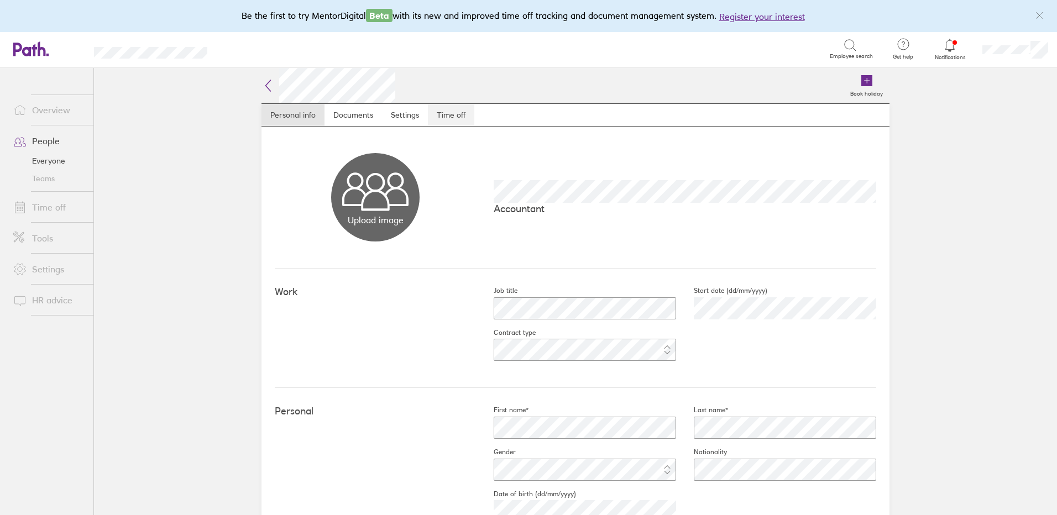
click at [457, 118] on link "Time off" at bounding box center [451, 115] width 46 height 22
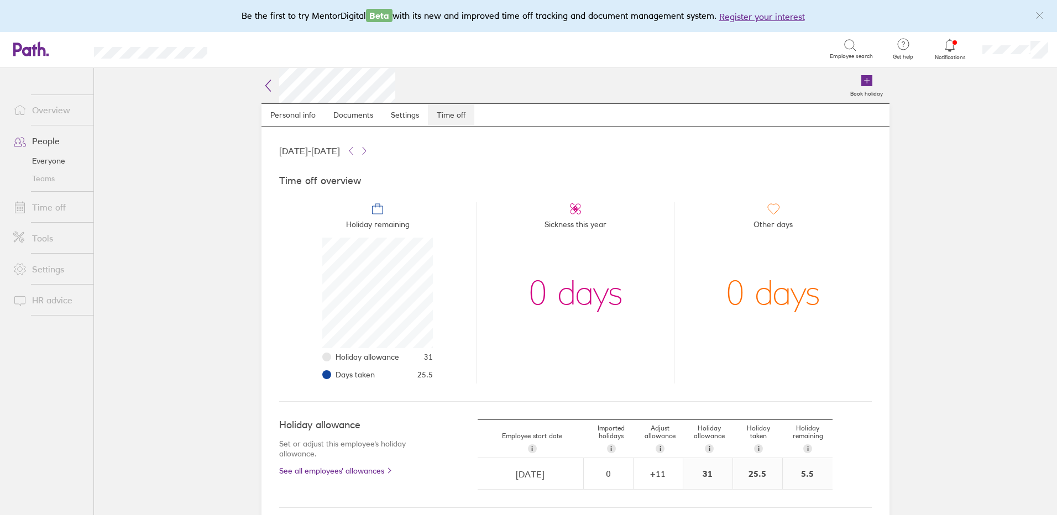
scroll to position [111, 111]
click at [369, 149] on icon at bounding box center [364, 150] width 9 height 9
click at [55, 203] on link "Time off" at bounding box center [48, 207] width 89 height 22
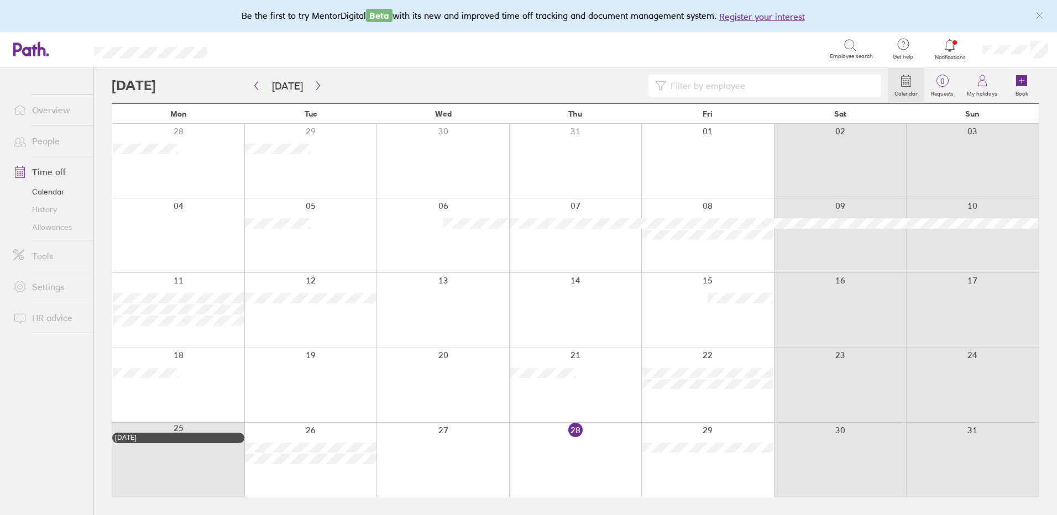
click at [710, 85] on input at bounding box center [770, 85] width 208 height 21
type input "and"
click at [322, 84] on div "and" at bounding box center [500, 86] width 776 height 22
click at [320, 84] on button "button" at bounding box center [318, 86] width 14 height 18
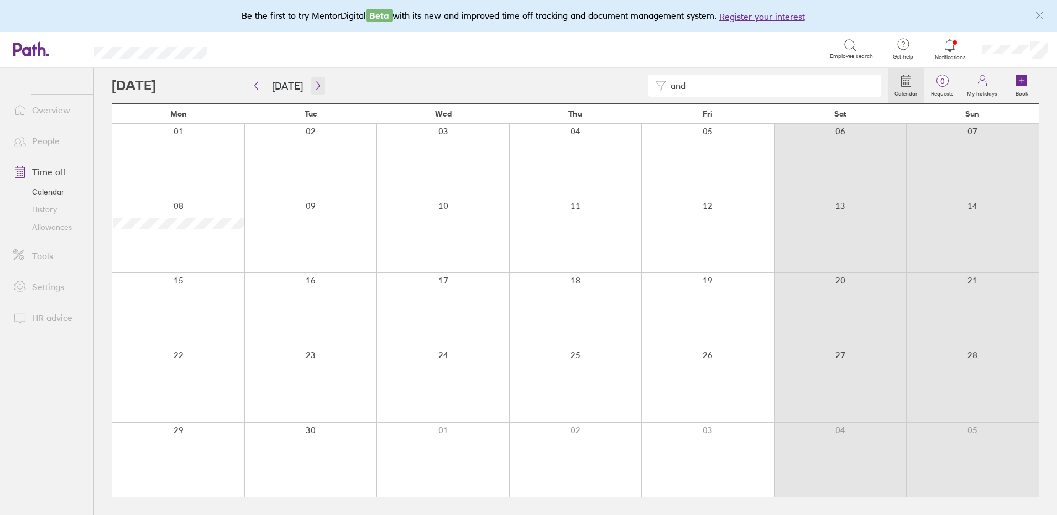
click at [317, 88] on icon "button" at bounding box center [318, 85] width 8 height 9
click at [316, 87] on icon "button" at bounding box center [317, 86] width 3 height 8
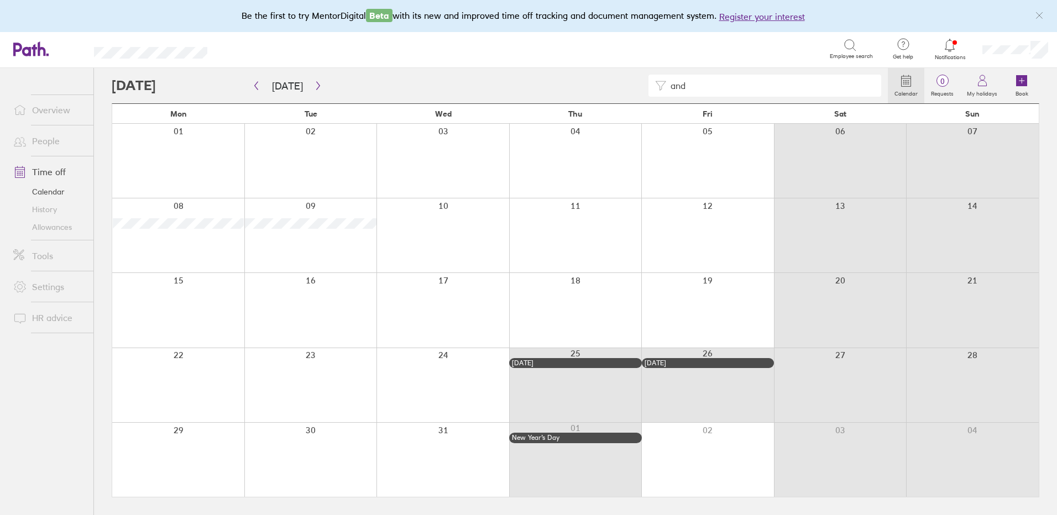
click at [46, 137] on link "People" at bounding box center [48, 141] width 89 height 22
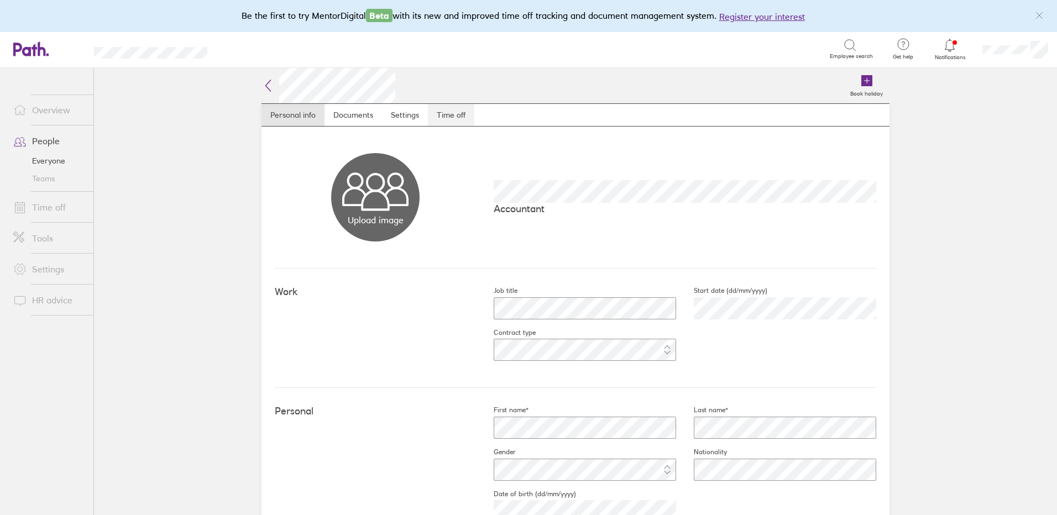
click at [433, 110] on link "Time off" at bounding box center [451, 115] width 46 height 22
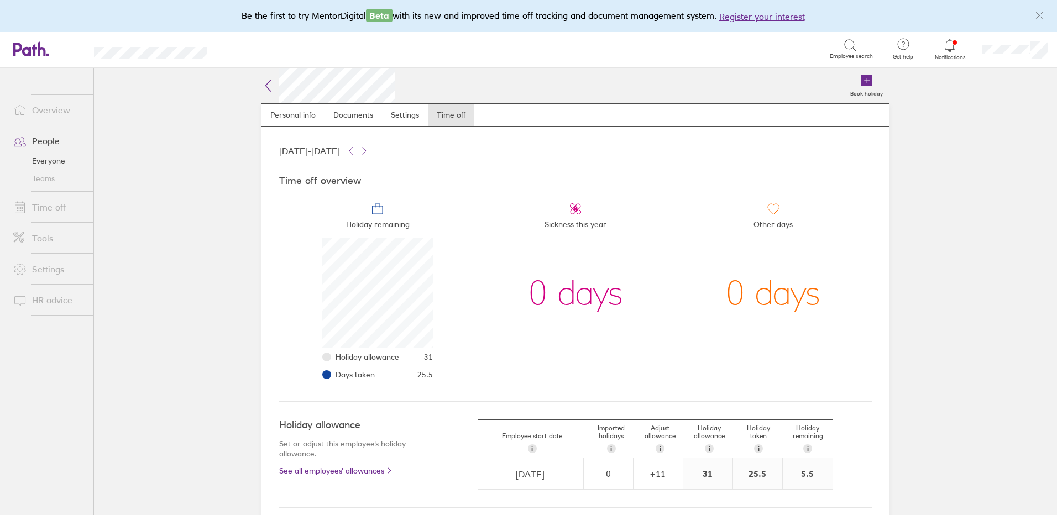
scroll to position [111, 111]
click at [369, 151] on icon at bounding box center [364, 150] width 9 height 9
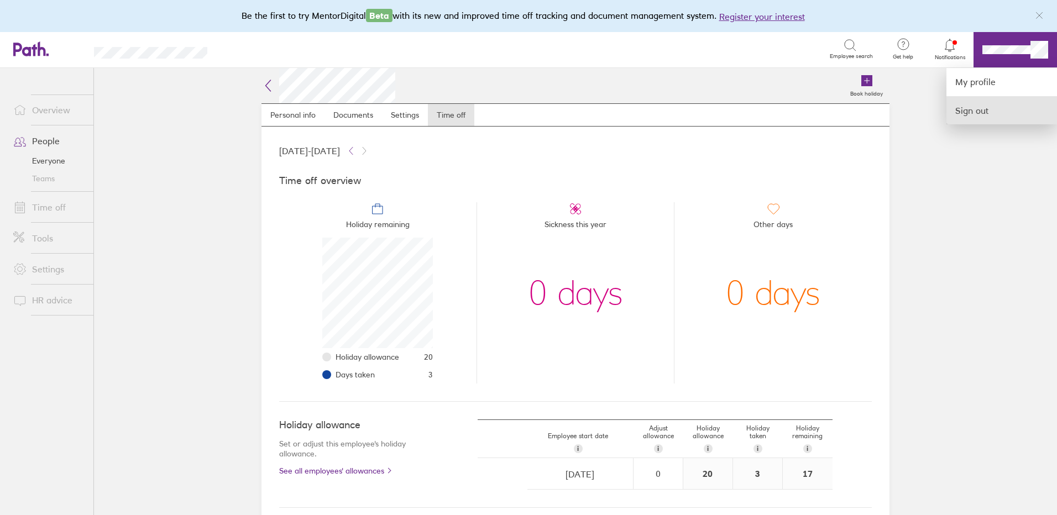
click at [999, 113] on link "Sign out" at bounding box center [1001, 111] width 111 height 28
